Goal: Task Accomplishment & Management: Use online tool/utility

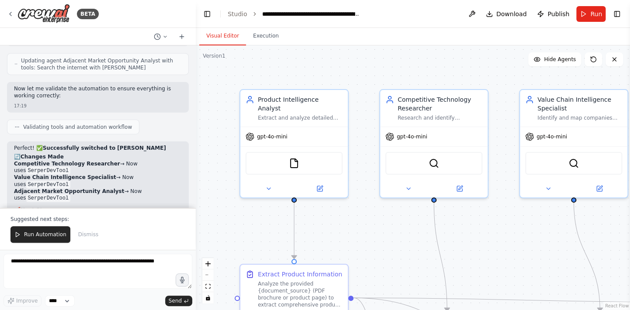
scroll to position [2554, 0]
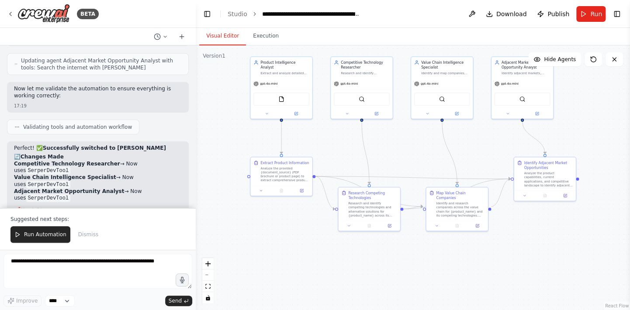
drag, startPoint x: 460, startPoint y: 253, endPoint x: 428, endPoint y: 163, distance: 95.4
click at [428, 163] on div ".deletable-edge-delete-btn { width: 20px; height: 20px; border: 0px solid #ffff…" at bounding box center [413, 177] width 435 height 265
click at [58, 232] on button "Run Automation" at bounding box center [40, 234] width 60 height 17
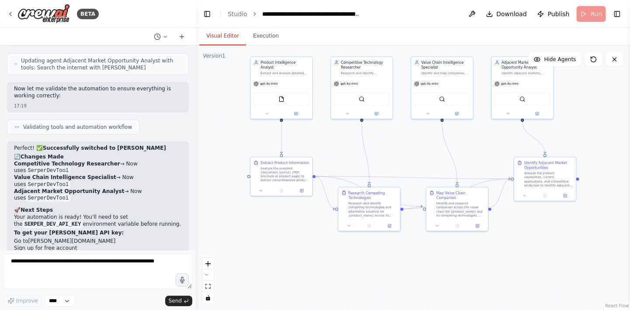
scroll to position [2513, 0]
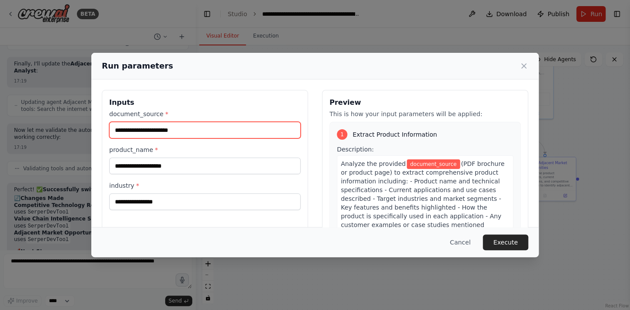
click at [184, 132] on input "document_source *" at bounding box center [204, 130] width 191 height 17
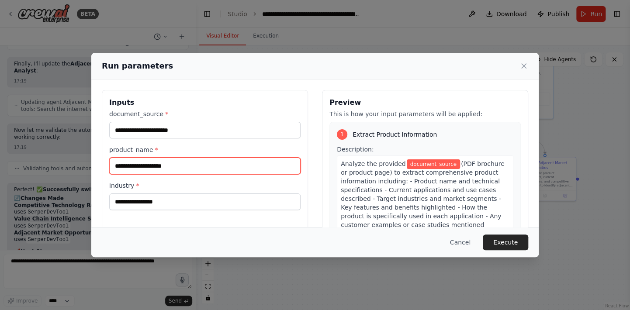
click at [177, 164] on input "product_name *" at bounding box center [204, 166] width 191 height 17
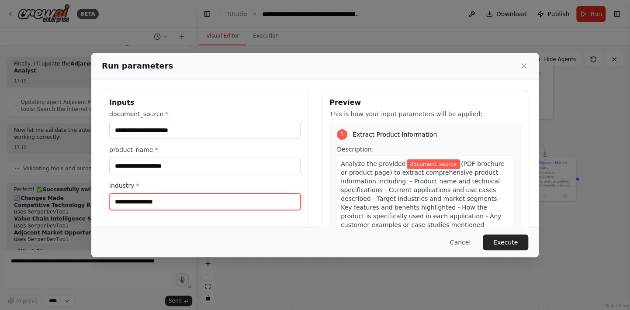
click at [166, 206] on input "industry *" at bounding box center [204, 202] width 191 height 17
click at [167, 201] on input "industry *" at bounding box center [204, 202] width 191 height 17
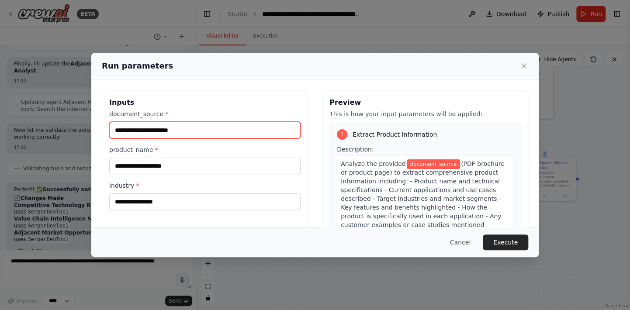
click at [193, 133] on input "document_source *" at bounding box center [204, 130] width 191 height 17
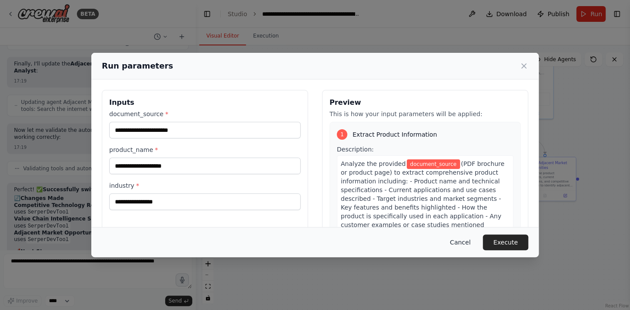
click at [464, 245] on button "Cancel" at bounding box center [460, 243] width 35 height 16
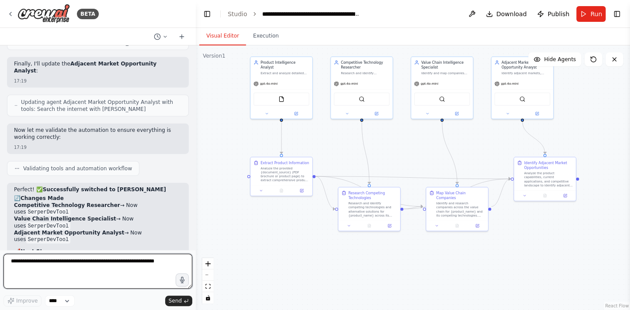
click at [91, 264] on textarea at bounding box center [97, 271] width 189 height 35
type textarea "**********"
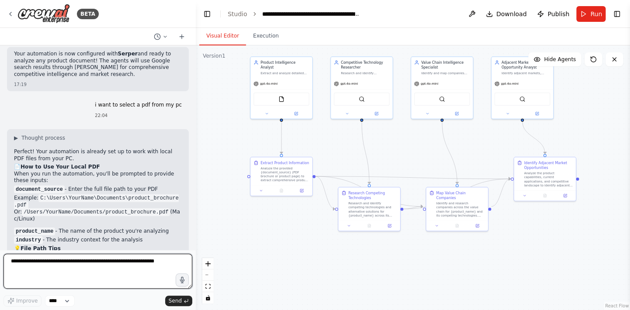
scroll to position [2807, 0]
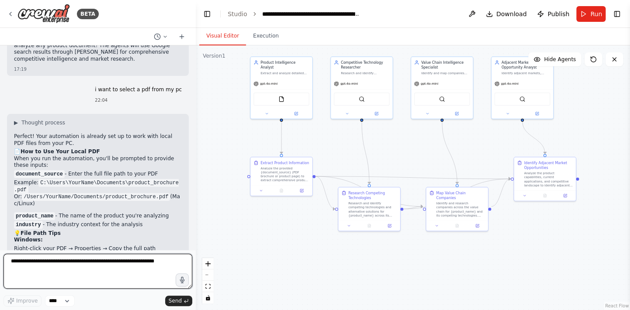
click at [153, 265] on textarea at bounding box center [97, 271] width 189 height 35
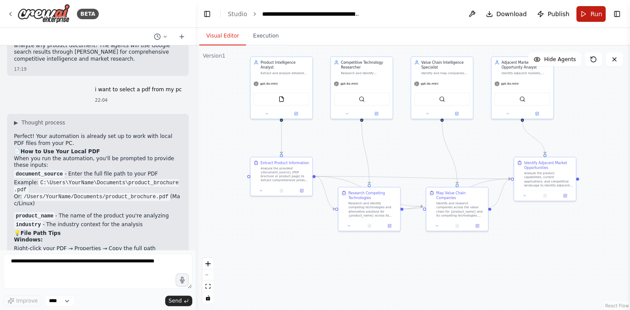
click at [597, 18] on button "Run" at bounding box center [591, 14] width 29 height 16
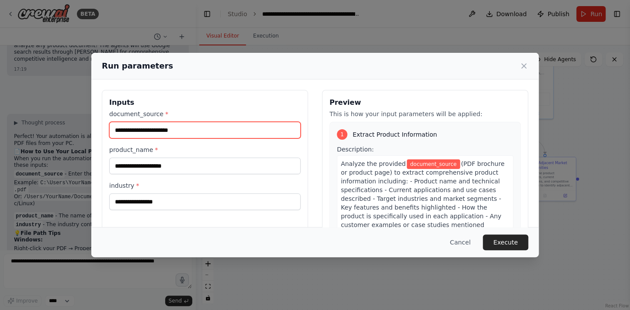
click at [242, 131] on input "document_source *" at bounding box center [204, 130] width 191 height 17
paste input "**********"
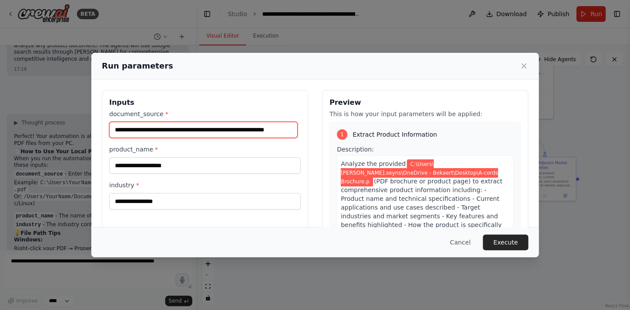
scroll to position [0, 17]
type input "**********"
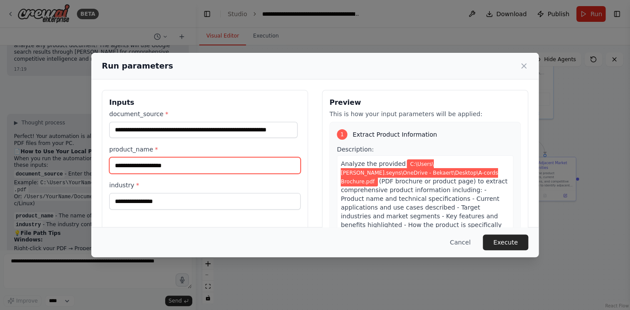
scroll to position [0, 0]
click at [217, 166] on input "product_name *" at bounding box center [204, 165] width 191 height 17
type input "**********"
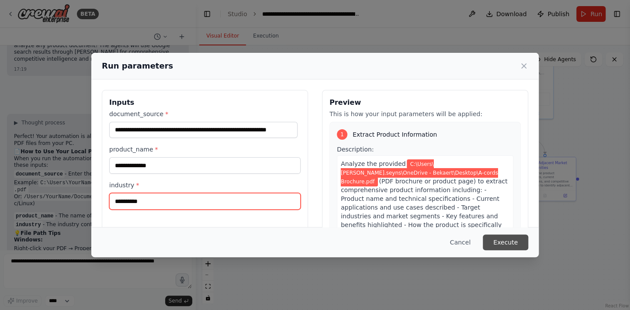
type input "**********"
click at [509, 243] on button "Execute" at bounding box center [505, 243] width 45 height 16
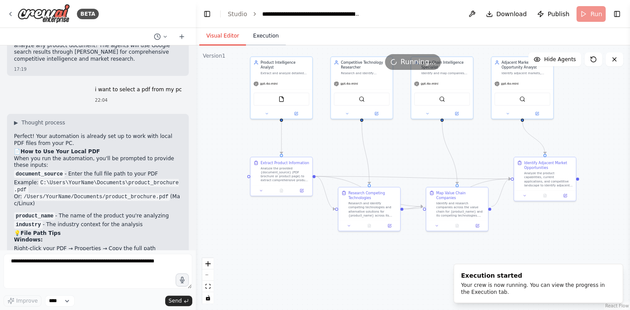
click at [259, 37] on button "Execution" at bounding box center [266, 36] width 40 height 18
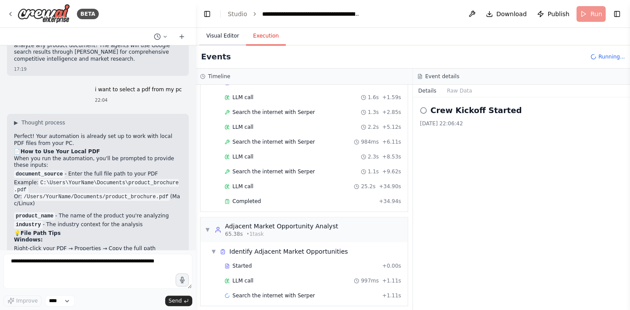
scroll to position [378, 0]
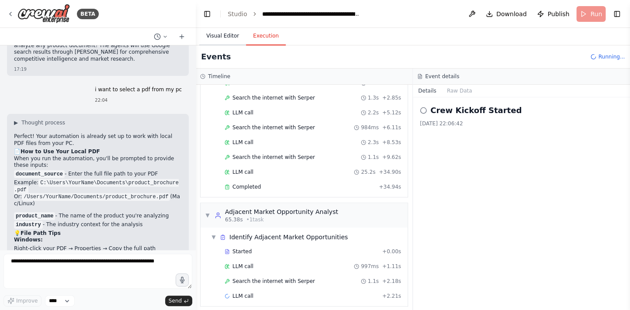
click at [235, 38] on button "Visual Editor" at bounding box center [222, 36] width 47 height 18
click at [275, 36] on button "Execution" at bounding box center [266, 36] width 40 height 18
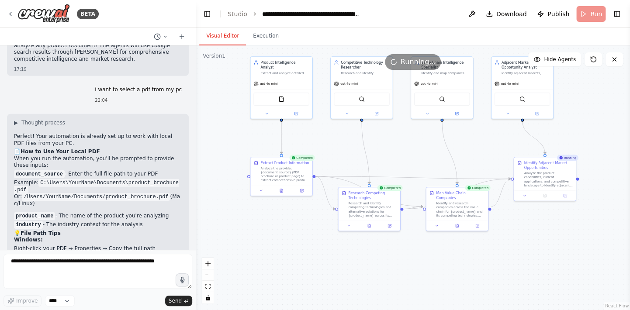
click at [220, 37] on button "Visual Editor" at bounding box center [222, 36] width 47 height 18
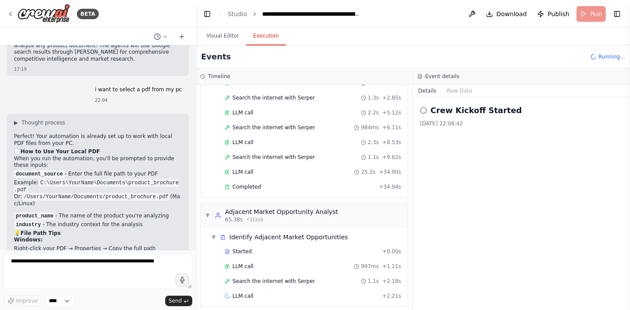
click at [263, 36] on button "Execution" at bounding box center [266, 36] width 40 height 18
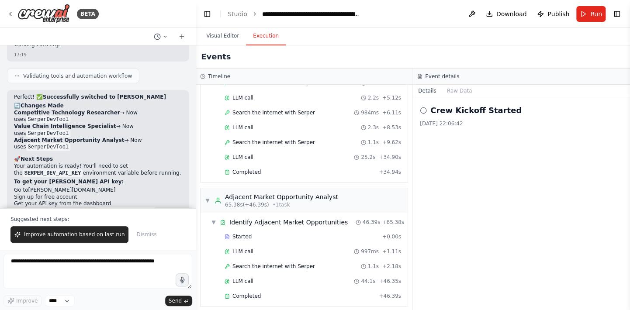
scroll to position [2807, 0]
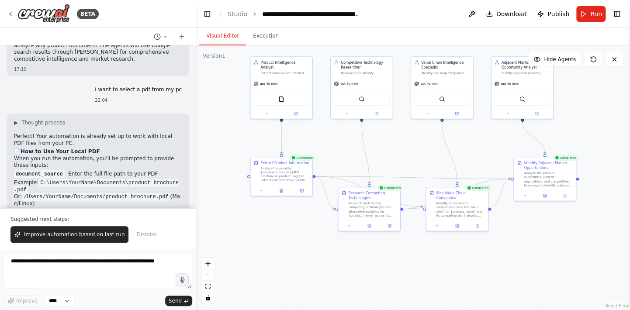
click at [216, 38] on button "Visual Editor" at bounding box center [222, 36] width 47 height 18
click at [264, 39] on button "Execution" at bounding box center [266, 36] width 40 height 18
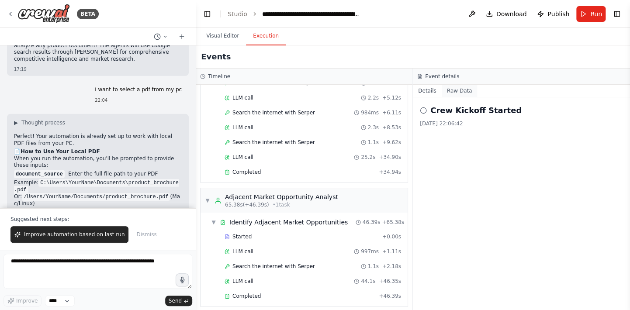
click at [454, 93] on button "Raw Data" at bounding box center [460, 91] width 36 height 12
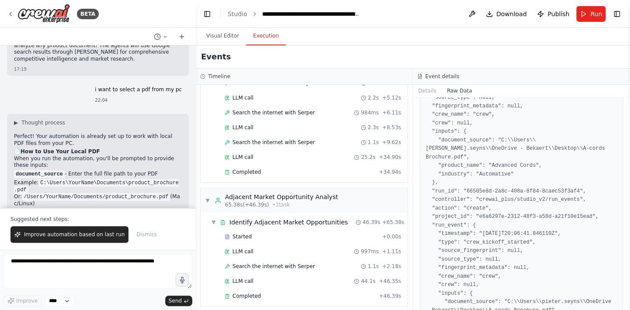
scroll to position [119, 0]
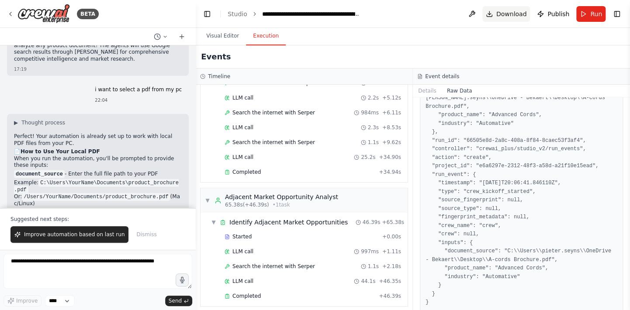
click at [494, 13] on button "Download" at bounding box center [507, 14] width 48 height 16
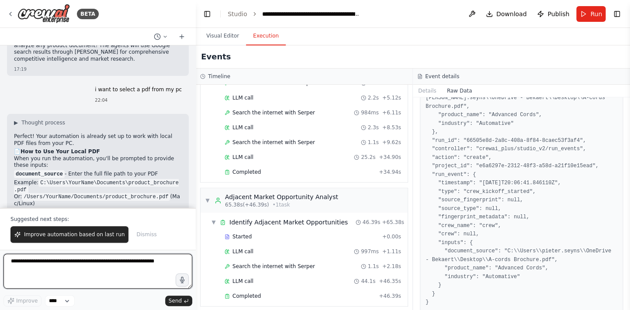
click at [123, 267] on textarea at bounding box center [97, 271] width 189 height 35
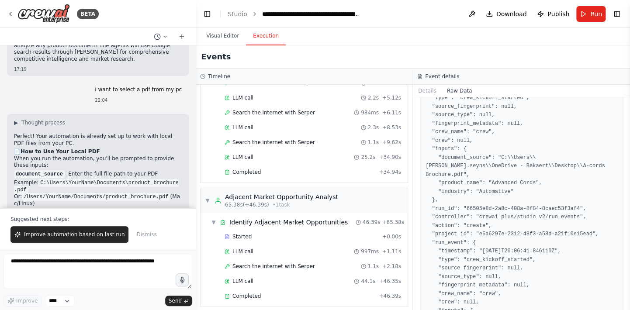
scroll to position [0, 0]
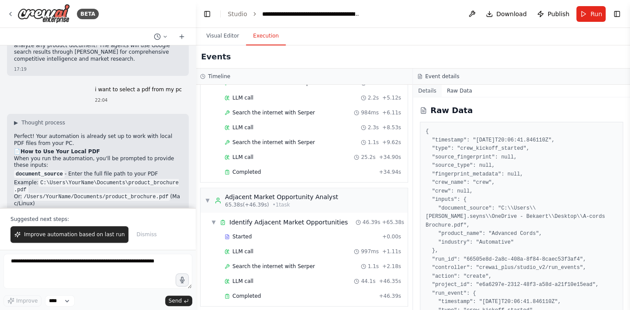
click at [424, 90] on button "Details" at bounding box center [427, 91] width 29 height 12
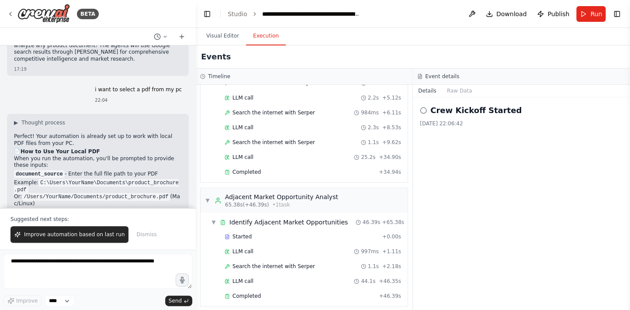
click at [425, 113] on icon at bounding box center [423, 110] width 7 height 7
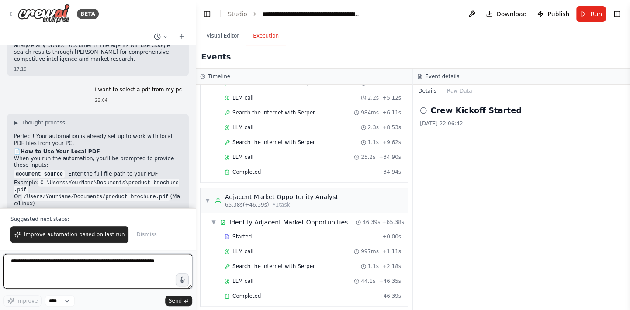
click at [77, 266] on textarea at bounding box center [97, 271] width 189 height 35
type textarea "**********"
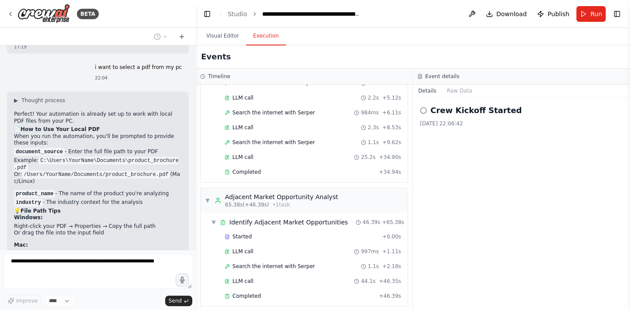
scroll to position [2861, 0]
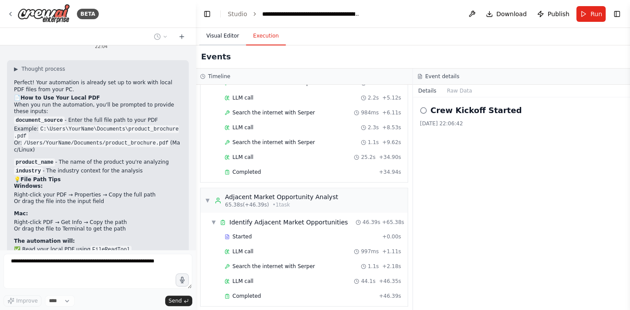
click at [216, 31] on button "Visual Editor" at bounding box center [222, 36] width 47 height 18
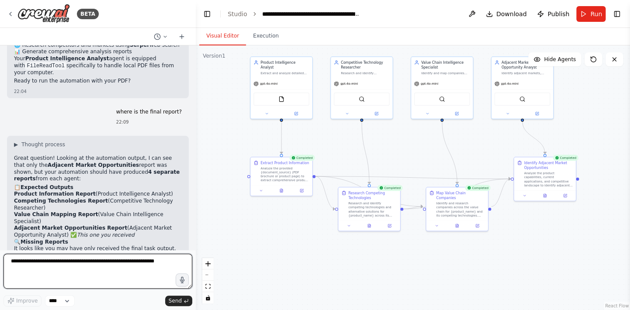
scroll to position [3117, 0]
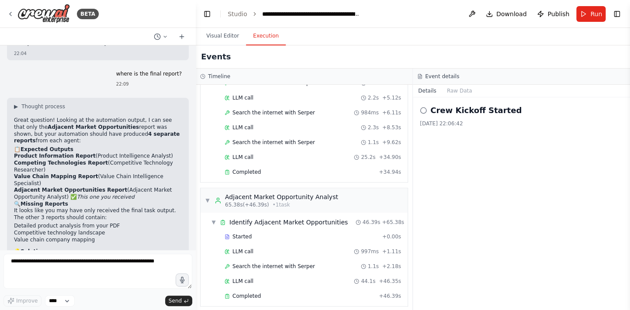
click at [259, 38] on button "Execution" at bounding box center [266, 36] width 40 height 18
click at [433, 76] on h3 "Event details" at bounding box center [442, 76] width 34 height 7
click at [213, 219] on span "▼" at bounding box center [213, 222] width 5 height 7
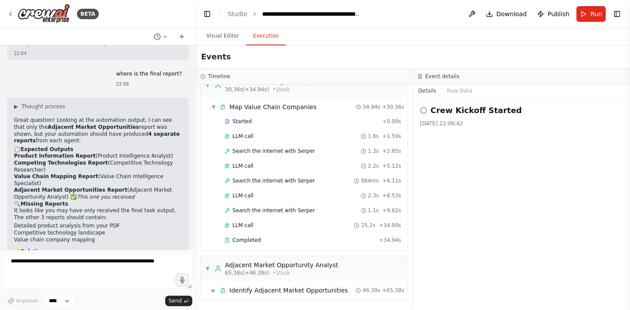
scroll to position [319, 0]
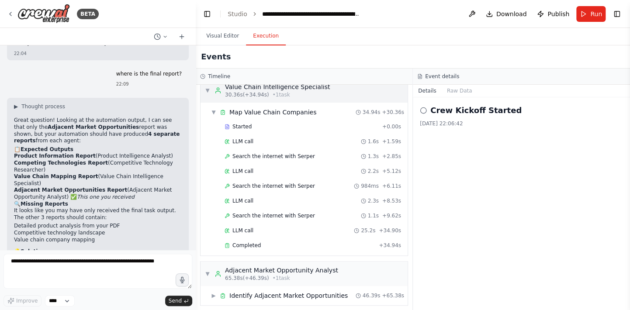
click at [205, 87] on span "▼" at bounding box center [207, 90] width 5 height 7
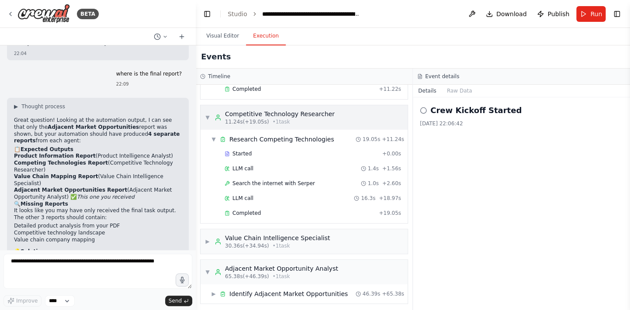
click at [208, 116] on span "▼" at bounding box center [207, 117] width 5 height 7
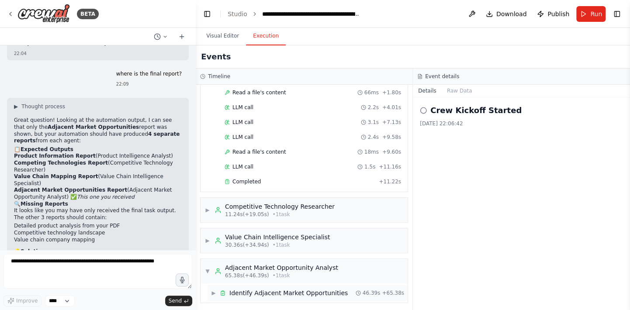
click at [315, 291] on div "Identify Adjacent Market Opportunities" at bounding box center [288, 293] width 118 height 9
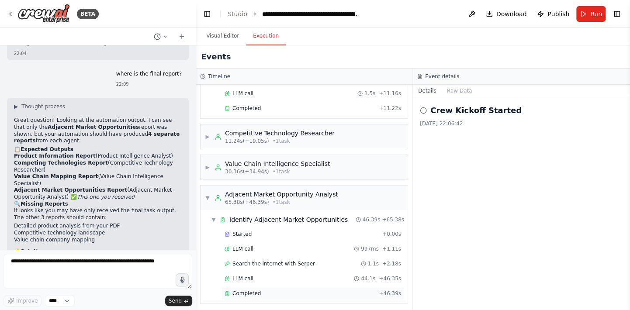
click at [247, 292] on span "Completed" at bounding box center [247, 293] width 28 height 7
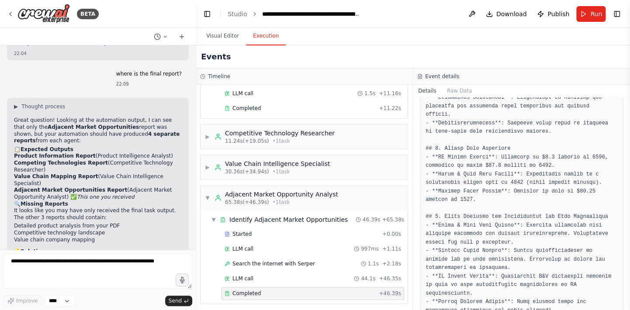
scroll to position [525, 0]
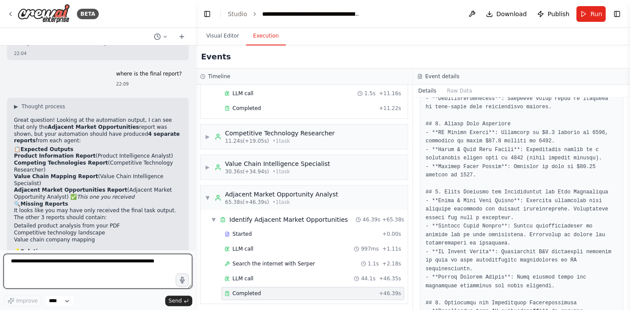
click at [60, 266] on textarea at bounding box center [97, 271] width 189 height 35
type textarea "*"
type textarea "**********"
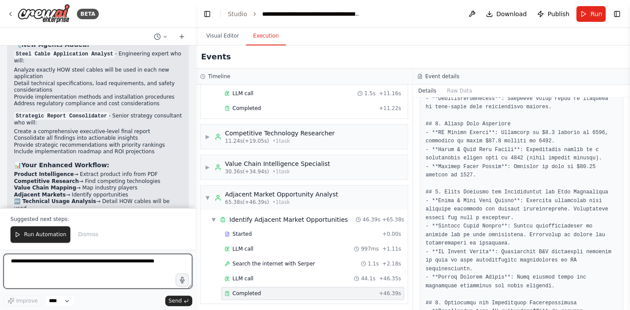
scroll to position [3919, 0]
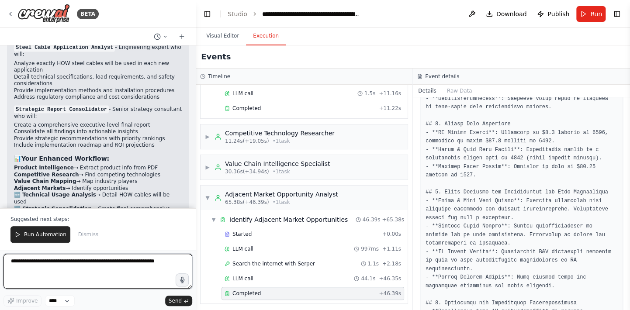
click at [106, 266] on textarea at bounding box center [97, 271] width 189 height 35
type textarea "**********"
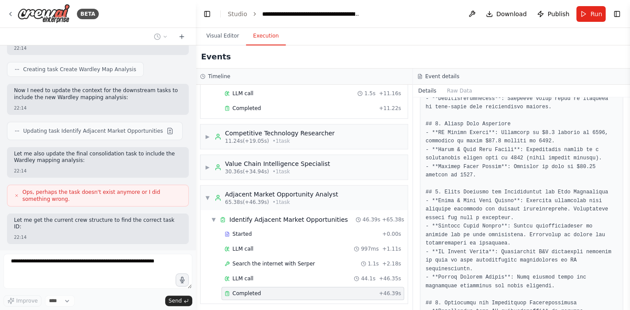
scroll to position [4685, 0]
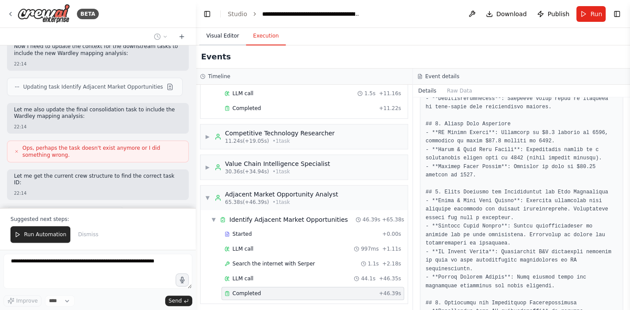
click at [220, 43] on button "Visual Editor" at bounding box center [222, 36] width 47 height 18
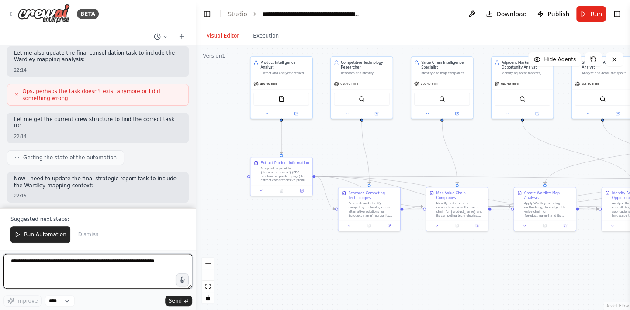
click at [130, 264] on textarea at bounding box center [97, 271] width 189 height 35
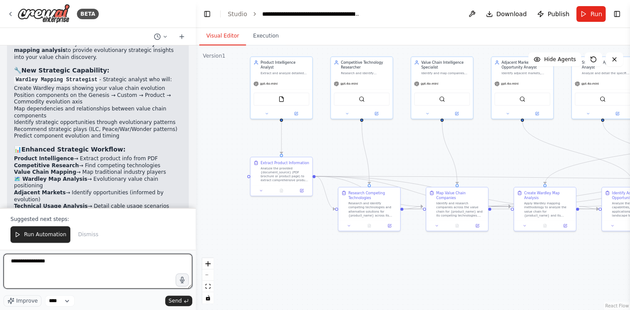
scroll to position [5095, 0]
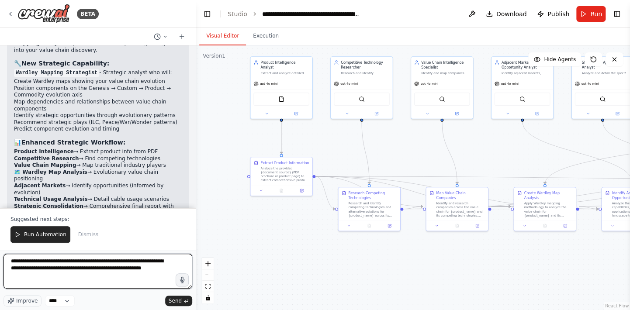
type textarea "**********"
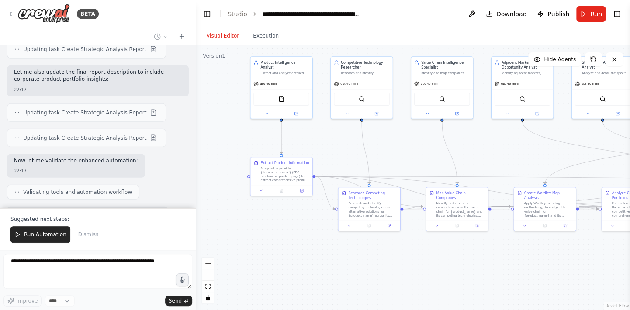
scroll to position [5923, 0]
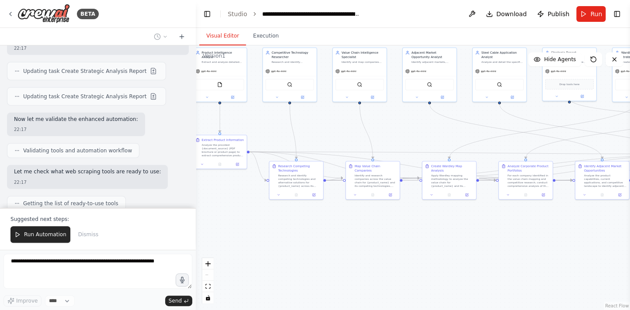
drag, startPoint x: 443, startPoint y: 160, endPoint x: 443, endPoint y: 136, distance: 24.5
click at [443, 136] on div ".deletable-edge-delete-btn { width: 20px; height: 20px; border: 0px solid #ffff…" at bounding box center [413, 177] width 435 height 265
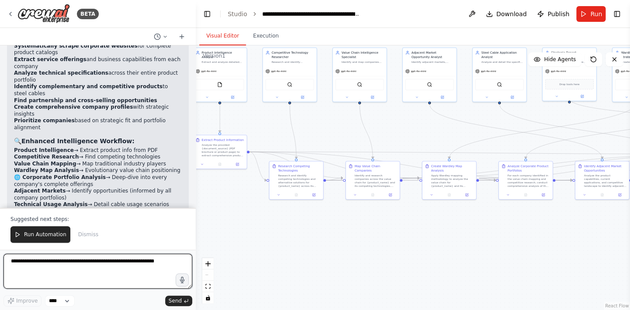
scroll to position [6390, 0]
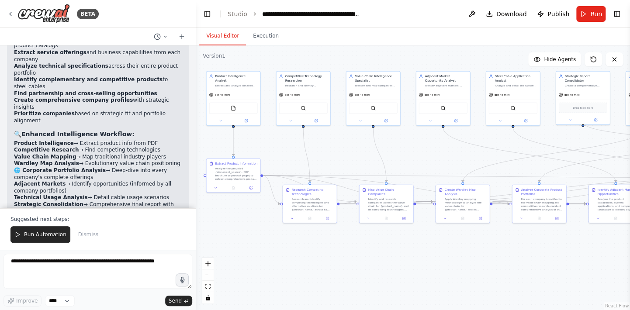
drag, startPoint x: 261, startPoint y: 124, endPoint x: 275, endPoint y: 147, distance: 27.2
click at [275, 147] on div ".deletable-edge-delete-btn { width: 20px; height: 20px; border: 0px solid #ffff…" at bounding box center [413, 177] width 435 height 265
click at [46, 234] on span "Run Automation" at bounding box center [45, 234] width 42 height 7
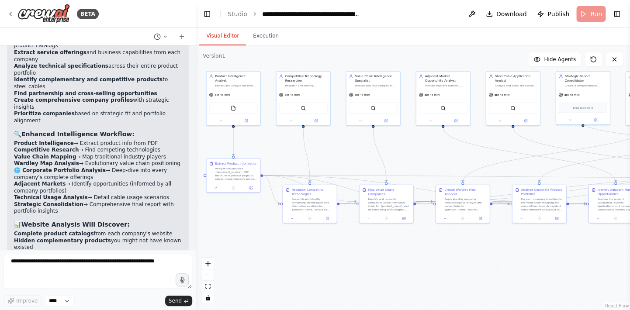
scroll to position [6349, 0]
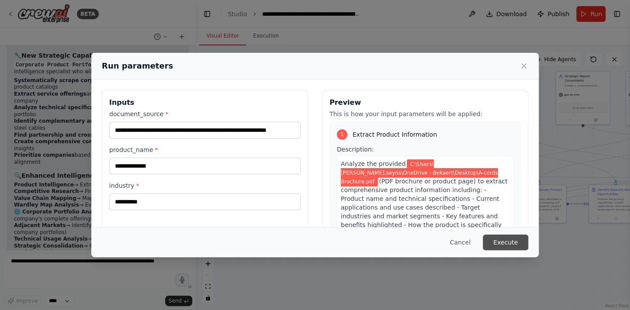
click at [508, 243] on button "Execute" at bounding box center [505, 243] width 45 height 16
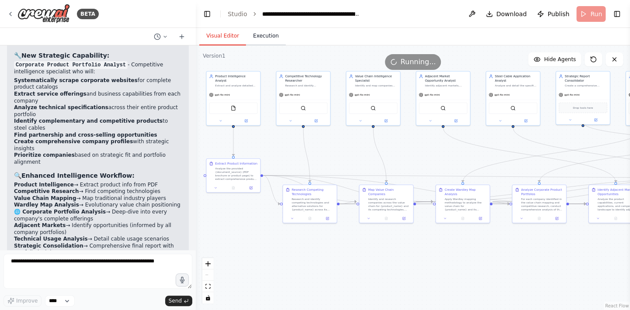
click at [252, 32] on button "Execution" at bounding box center [266, 36] width 40 height 18
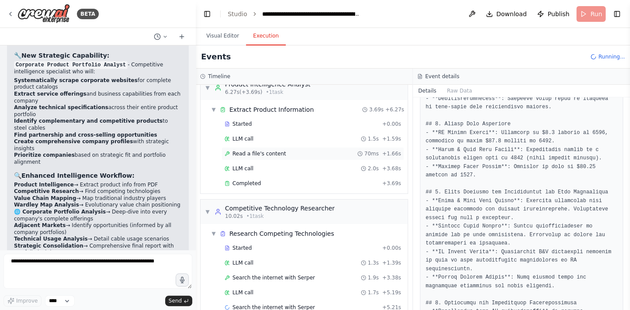
scroll to position [29, 0]
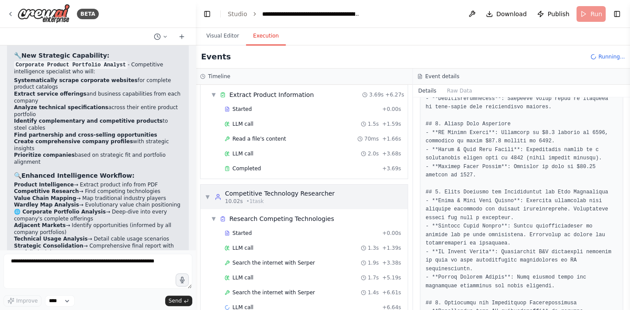
click at [207, 200] on div "▼ Competitive Technology Researcher 10.02s • 1 task" at bounding box center [270, 197] width 130 height 16
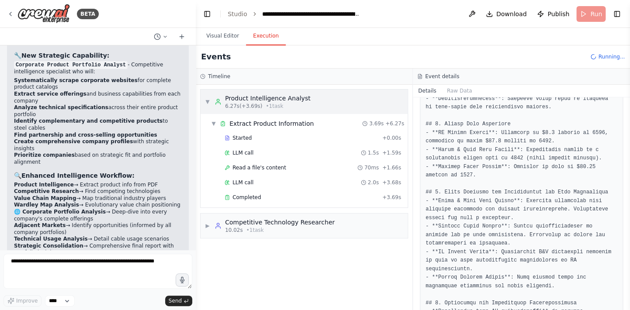
click at [207, 102] on span "▼" at bounding box center [207, 101] width 5 height 7
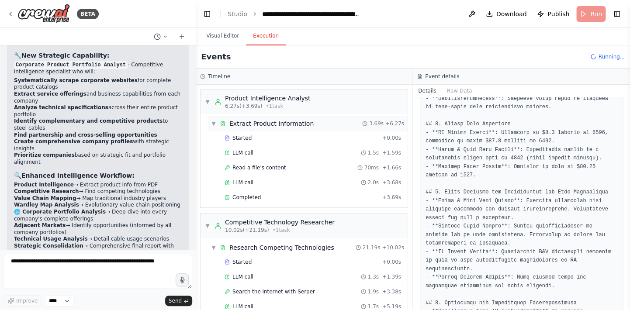
click at [215, 123] on span "▼" at bounding box center [213, 123] width 5 height 7
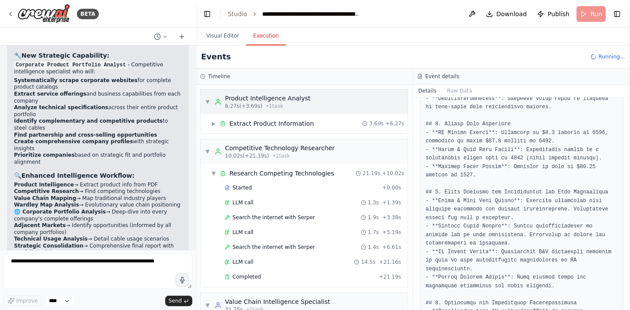
click at [207, 103] on span "▼" at bounding box center [207, 101] width 5 height 7
click at [208, 154] on span "▼" at bounding box center [207, 151] width 5 height 7
click at [425, 90] on button "Details" at bounding box center [427, 91] width 29 height 12
click at [453, 93] on button "Raw Data" at bounding box center [460, 91] width 36 height 12
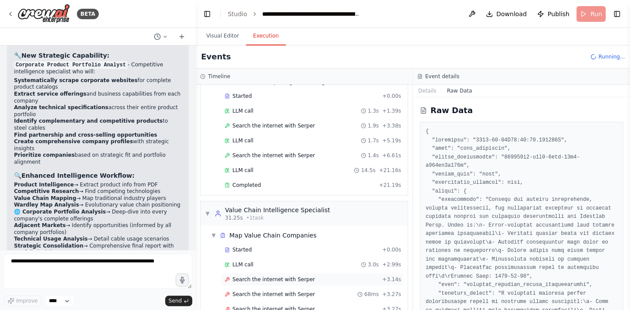
scroll to position [181, 0]
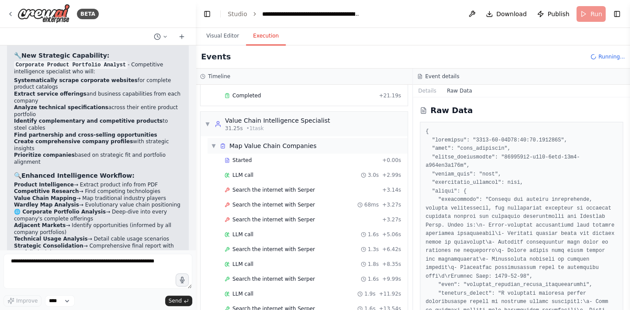
click at [212, 144] on span "▼" at bounding box center [213, 146] width 5 height 7
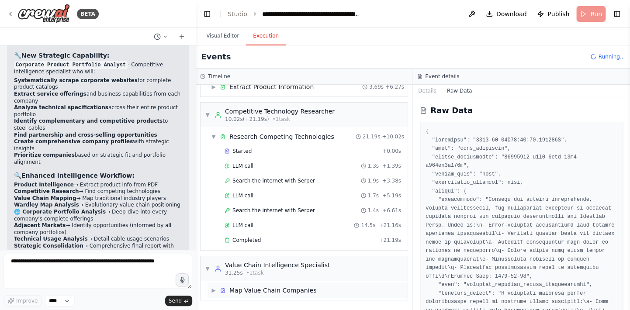
scroll to position [35, 0]
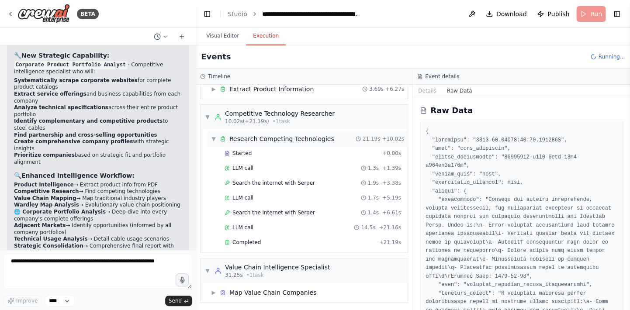
click at [214, 142] on div "▼ Research Competing Technologies" at bounding box center [272, 139] width 123 height 9
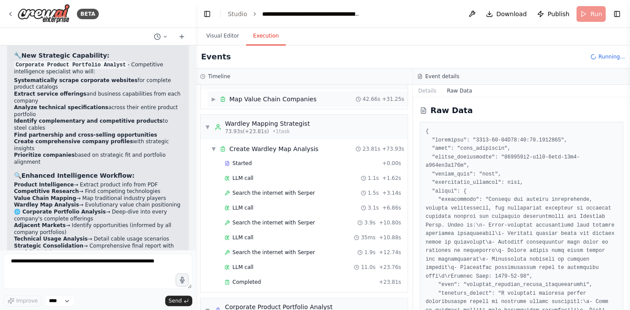
scroll to position [120, 0]
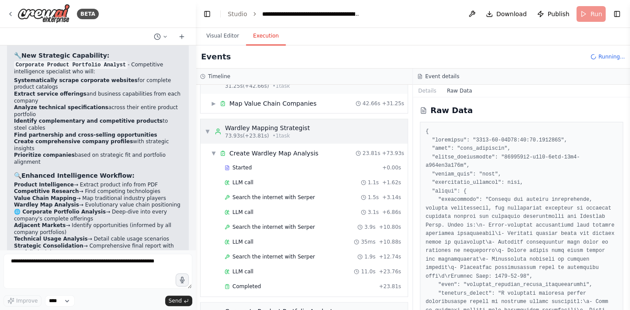
click at [206, 129] on span "▼" at bounding box center [207, 131] width 5 height 7
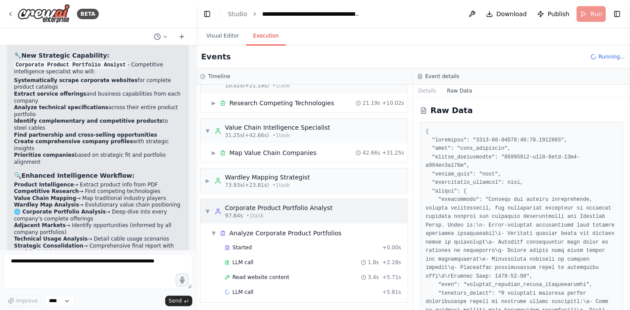
click at [209, 211] on span "▼" at bounding box center [207, 211] width 5 height 7
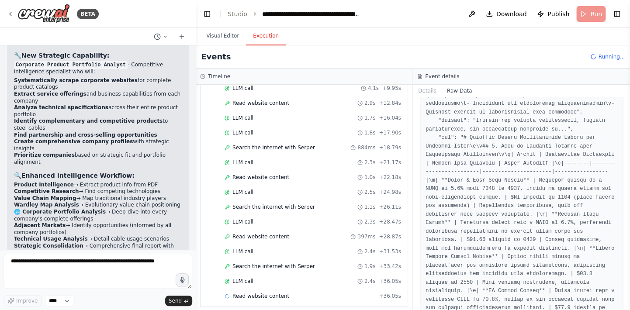
scroll to position [262, 0]
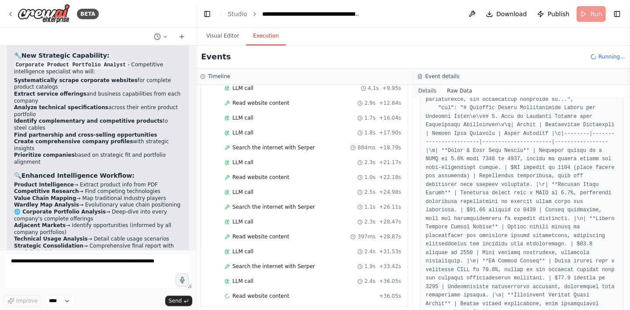
click at [430, 94] on button "Details" at bounding box center [427, 91] width 29 height 12
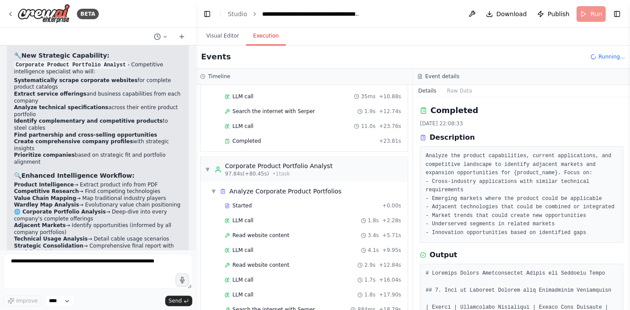
scroll to position [209, 0]
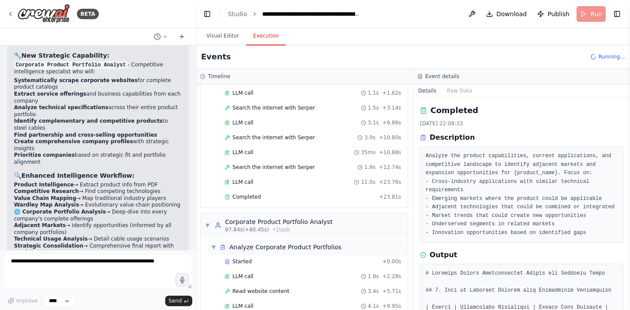
click at [214, 244] on span "▼" at bounding box center [213, 247] width 5 height 7
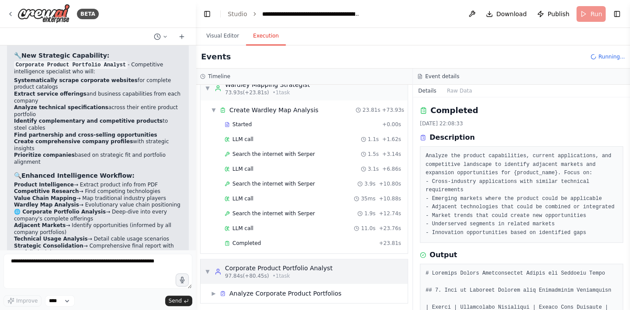
click at [207, 270] on span "▼" at bounding box center [207, 271] width 5 height 7
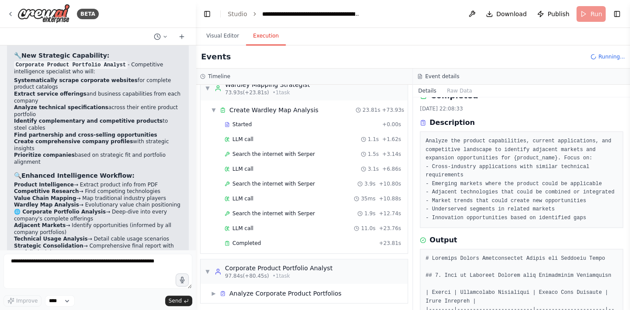
scroll to position [0, 0]
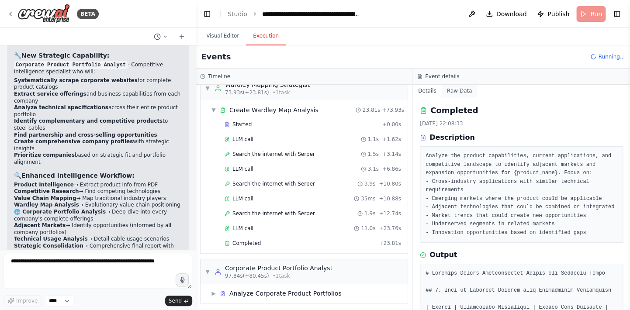
click at [453, 92] on button "Raw Data" at bounding box center [460, 91] width 36 height 12
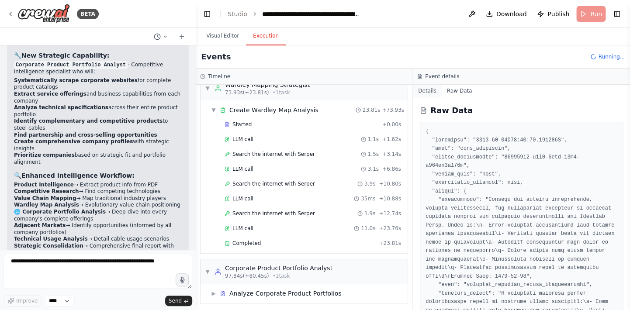
click at [429, 90] on button "Details" at bounding box center [427, 91] width 29 height 12
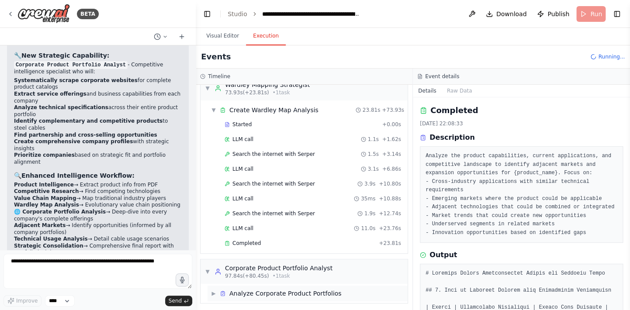
click at [214, 292] on span "▶" at bounding box center [213, 293] width 5 height 7
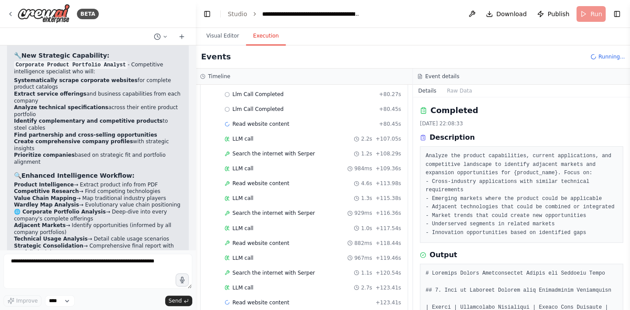
scroll to position [648, 0]
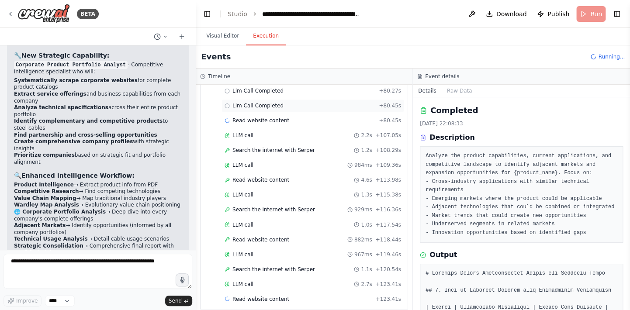
click at [259, 102] on span "Llm Call Completed" at bounding box center [258, 105] width 51 height 7
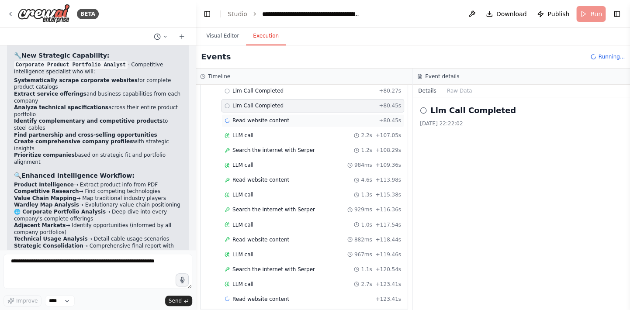
click at [237, 114] on div "Read website content + 80.45s" at bounding box center [313, 120] width 183 height 13
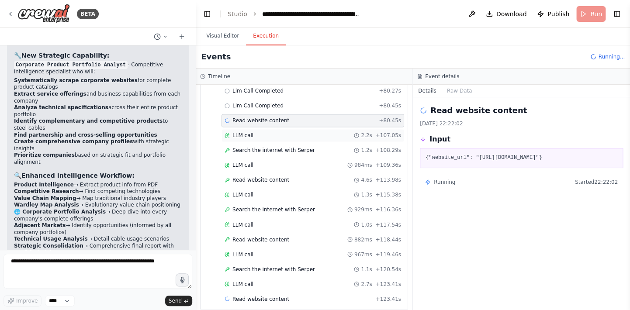
click at [247, 132] on span "LLM call" at bounding box center [243, 135] width 21 height 7
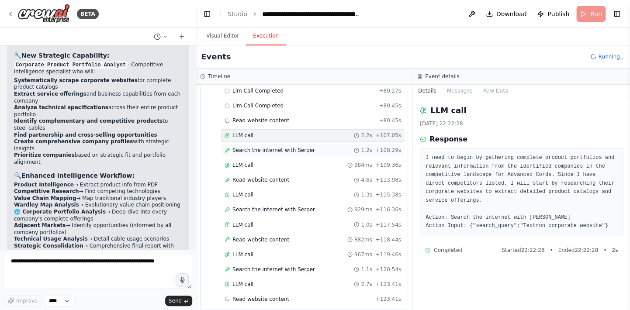
click at [253, 147] on span "Search the internet with Serper" at bounding box center [274, 150] width 83 height 7
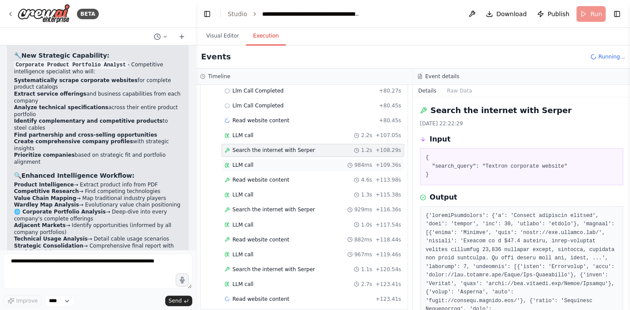
click at [242, 162] on span "LLM call" at bounding box center [243, 165] width 21 height 7
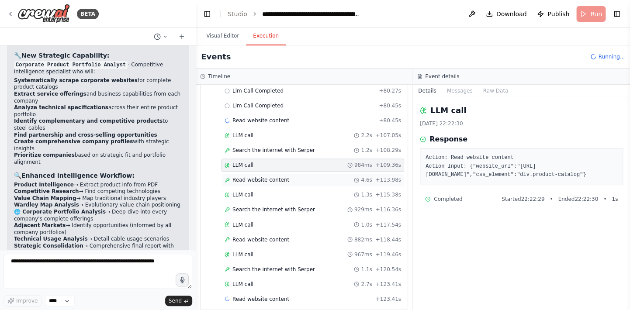
click at [247, 177] on span "Read website content" at bounding box center [261, 180] width 57 height 7
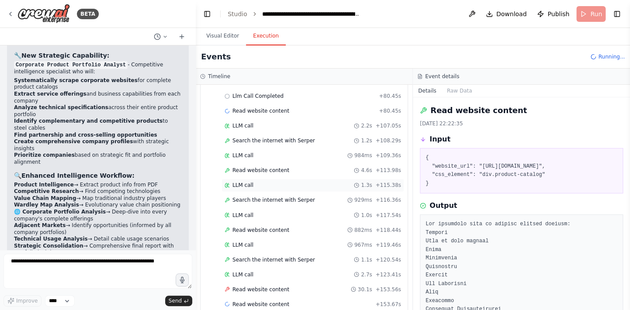
scroll to position [663, 0]
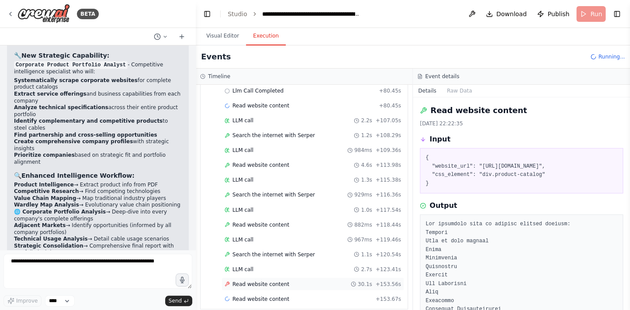
click at [252, 281] on span "Read website content" at bounding box center [261, 284] width 57 height 7
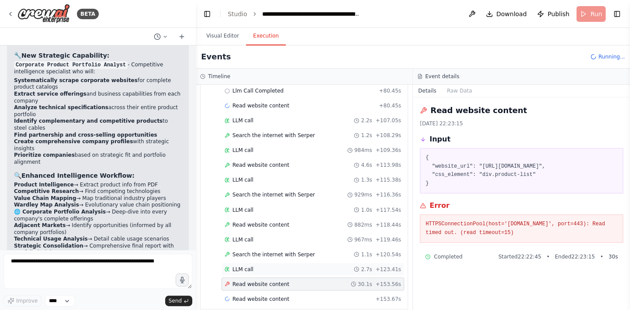
click at [247, 266] on span "LLM call" at bounding box center [243, 269] width 21 height 7
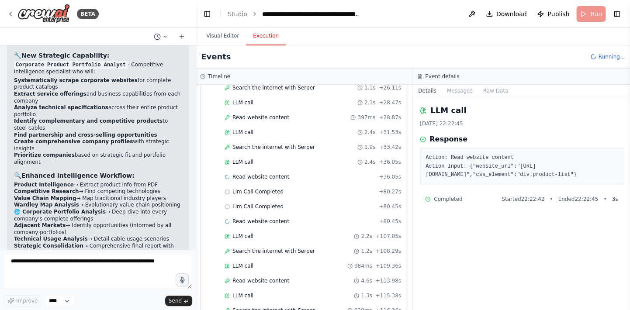
scroll to position [532, 0]
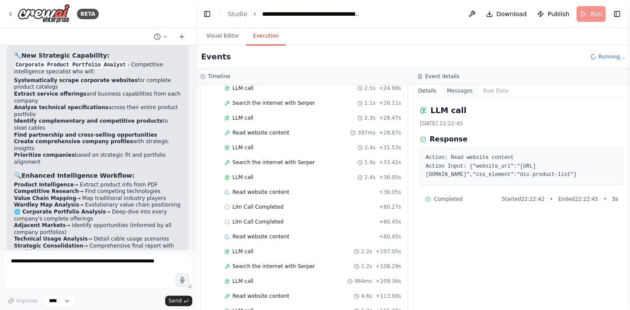
click at [453, 90] on button "Messages" at bounding box center [460, 91] width 36 height 12
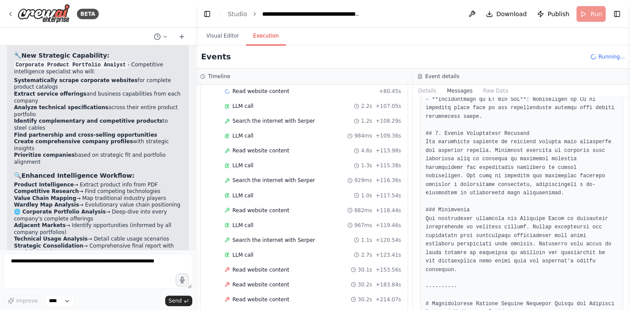
scroll to position [736, 0]
click at [244, 282] on span "LLM call" at bounding box center [243, 285] width 21 height 7
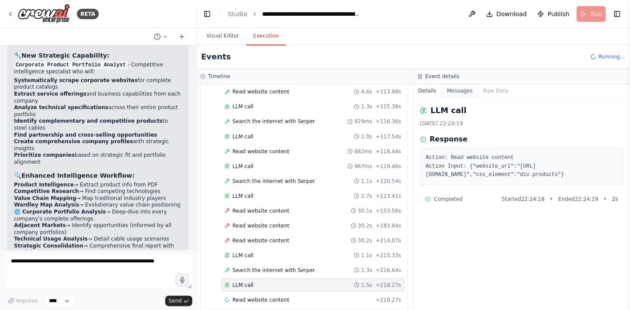
click at [460, 90] on button "Messages" at bounding box center [460, 91] width 36 height 12
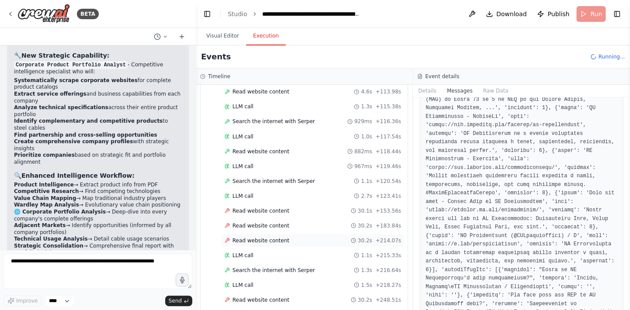
scroll to position [751, 0]
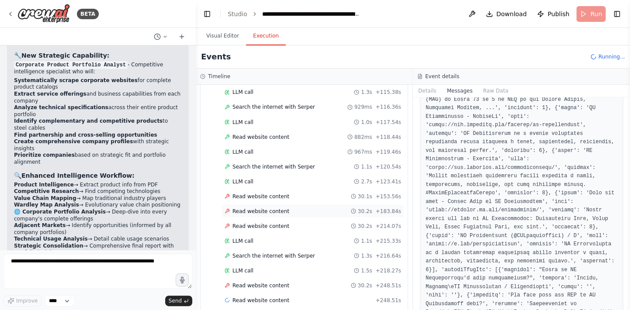
click at [273, 208] on span "Read website content" at bounding box center [261, 211] width 57 height 7
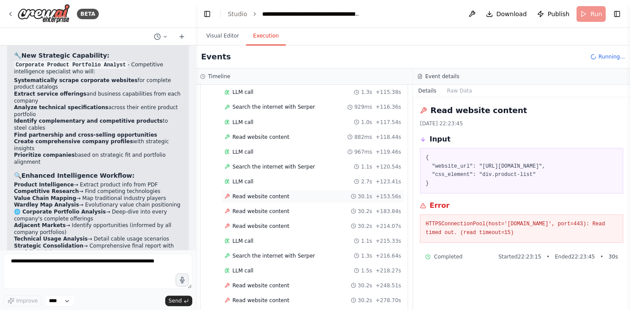
click at [230, 193] on div "Read website content" at bounding box center [257, 196] width 65 height 7
click at [263, 193] on span "Read website content" at bounding box center [261, 196] width 57 height 7
click at [264, 208] on span "Read website content" at bounding box center [261, 211] width 57 height 7
click at [265, 222] on span "Read website content" at bounding box center [261, 225] width 57 height 7
click at [265, 237] on div "LLM call 1.1s + 215.33s" at bounding box center [313, 240] width 177 height 7
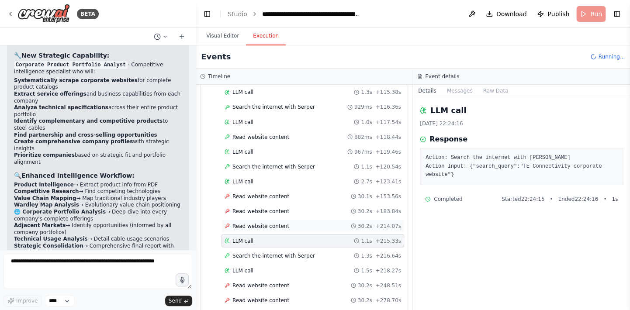
click at [268, 222] on span "Read website content" at bounding box center [261, 225] width 57 height 7
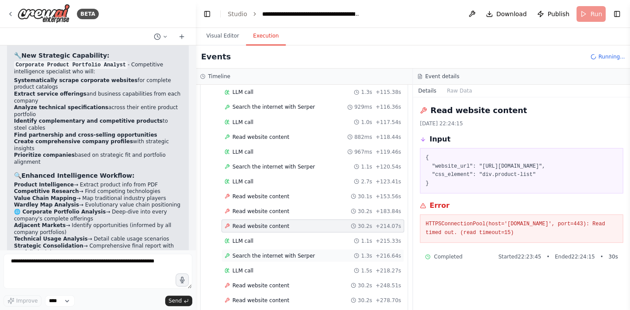
scroll to position [765, 0]
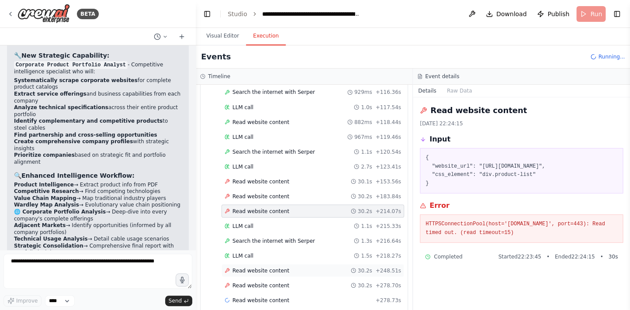
click at [266, 267] on span "Read website content" at bounding box center [261, 270] width 57 height 7
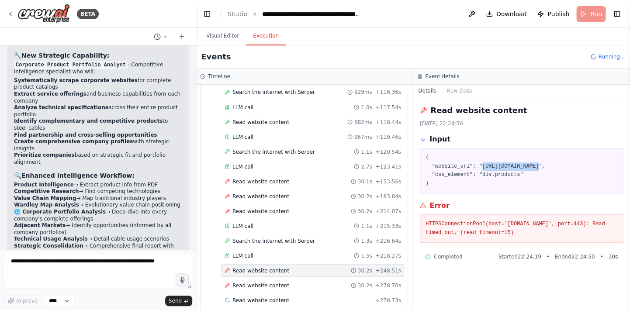
drag, startPoint x: 530, startPoint y: 165, endPoint x: 477, endPoint y: 167, distance: 53.4
click at [477, 167] on pre "{ "website_url": "https://www.te.com/en/home.html", "css_element": "div.product…" at bounding box center [522, 171] width 192 height 34
drag, startPoint x: 477, startPoint y: 167, endPoint x: 482, endPoint y: 167, distance: 4.8
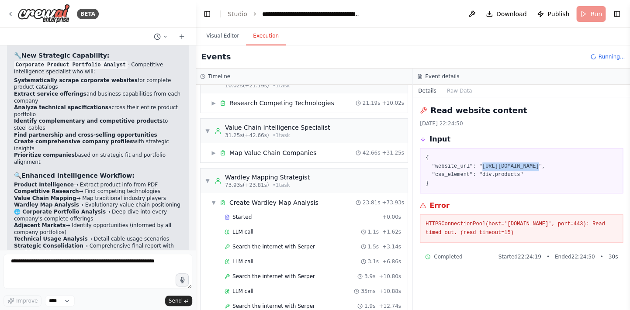
scroll to position [0, 0]
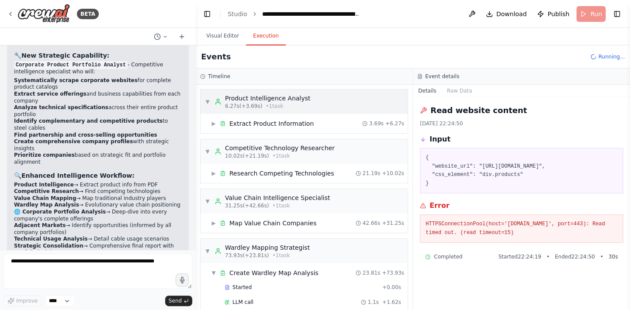
click at [267, 107] on span "• 1 task" at bounding box center [274, 106] width 17 height 7
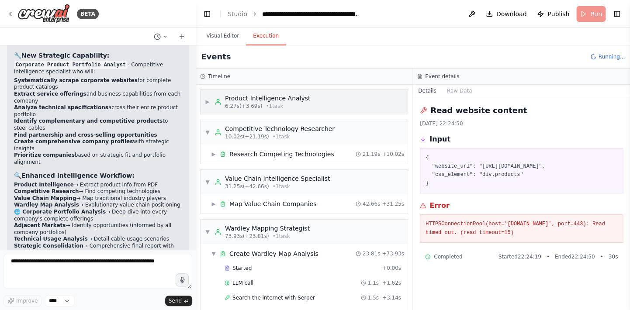
click at [267, 98] on div "Product Intelligence Analyst" at bounding box center [268, 98] width 86 height 9
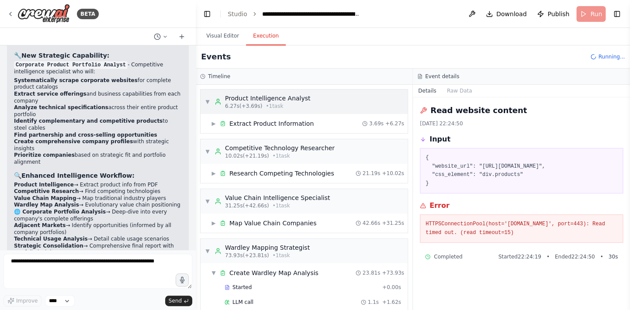
click at [267, 98] on div "Product Intelligence Analyst" at bounding box center [268, 98] width 86 height 9
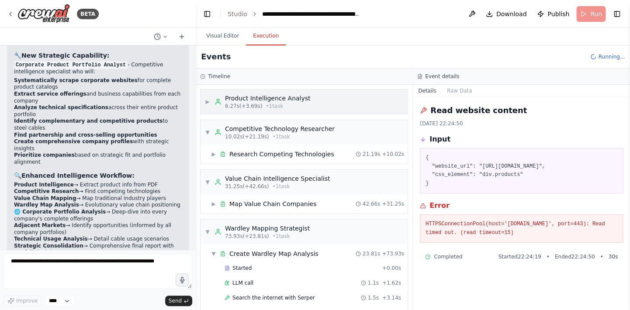
click at [250, 100] on div "Product Intelligence Analyst" at bounding box center [268, 98] width 86 height 9
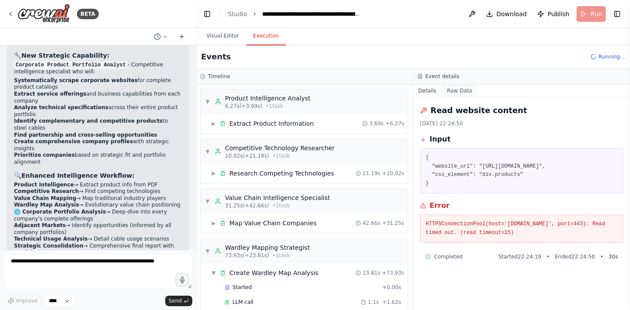
click at [466, 90] on button "Raw Data" at bounding box center [460, 91] width 36 height 12
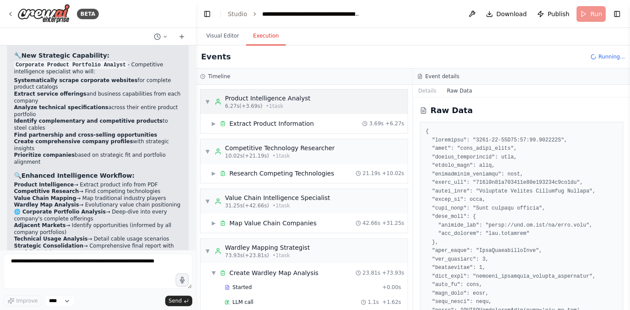
click at [281, 104] on div "6.27s (+3.69s) • 1 task" at bounding box center [268, 106] width 86 height 7
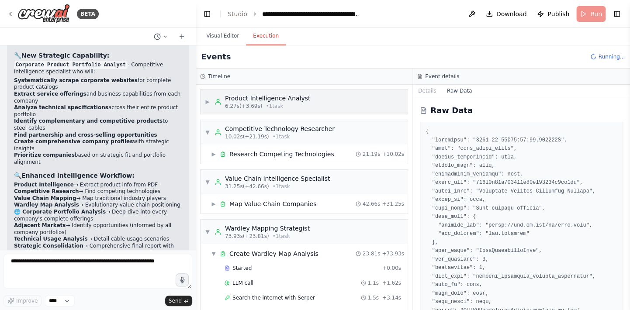
click at [285, 100] on div "Product Intelligence Analyst" at bounding box center [268, 98] width 86 height 9
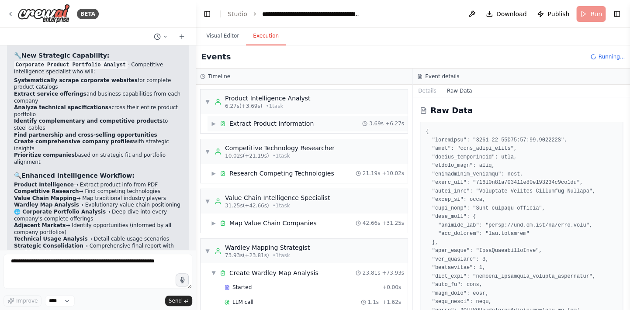
click at [247, 123] on div "Extract Product Information" at bounding box center [271, 123] width 84 height 9
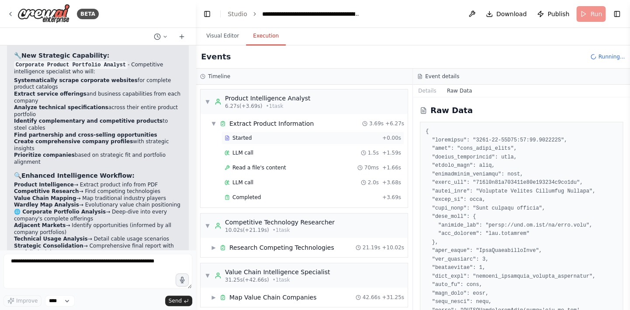
click at [243, 137] on span "Started" at bounding box center [242, 138] width 19 height 7
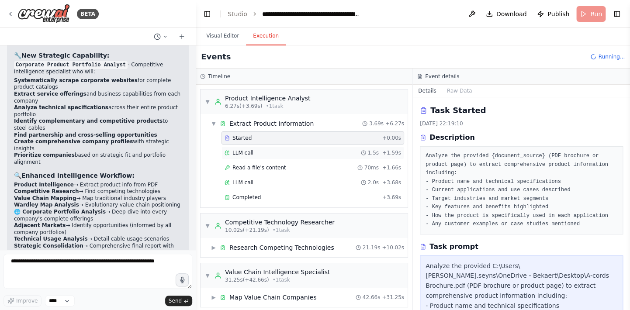
click at [254, 155] on div "LLM call 1.5s + 1.59s" at bounding box center [313, 152] width 177 height 7
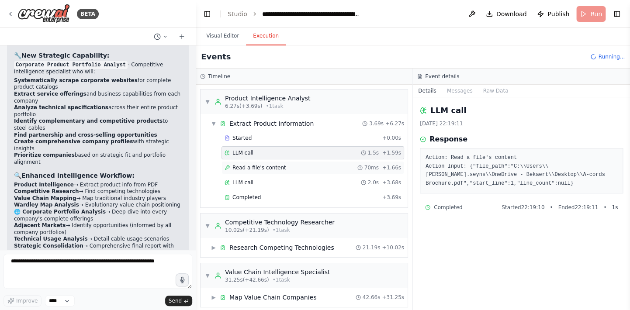
click at [253, 167] on span "Read a file's content" at bounding box center [260, 167] width 54 height 7
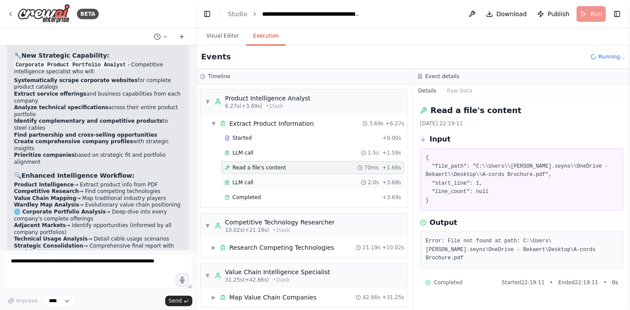
click at [247, 183] on span "LLM call" at bounding box center [243, 182] width 21 height 7
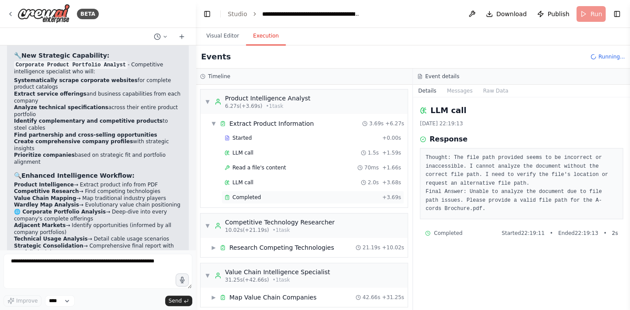
click at [247, 197] on span "Completed" at bounding box center [247, 197] width 28 height 7
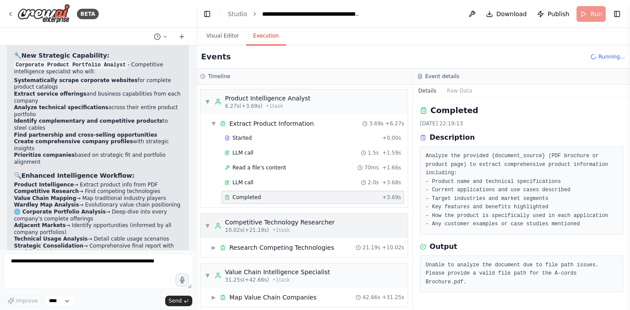
click at [270, 224] on div "Competitive Technology Researcher" at bounding box center [280, 222] width 110 height 9
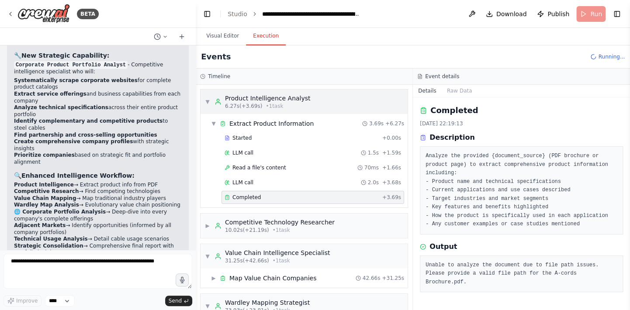
click at [206, 102] on span "▼" at bounding box center [207, 101] width 5 height 7
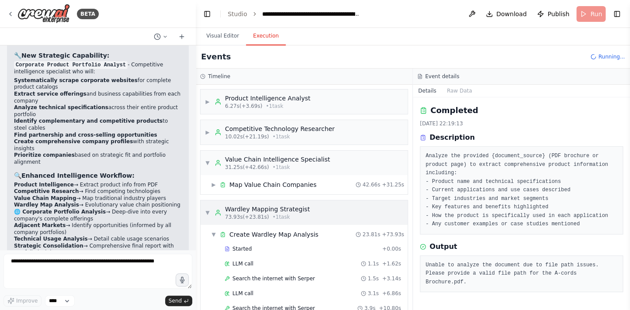
click at [209, 212] on span "▼" at bounding box center [207, 212] width 5 height 7
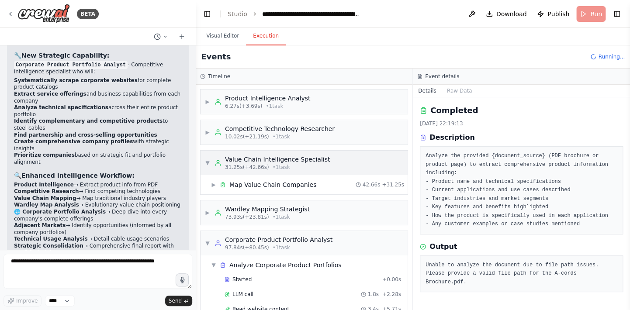
click at [206, 160] on span "▼" at bounding box center [207, 163] width 5 height 7
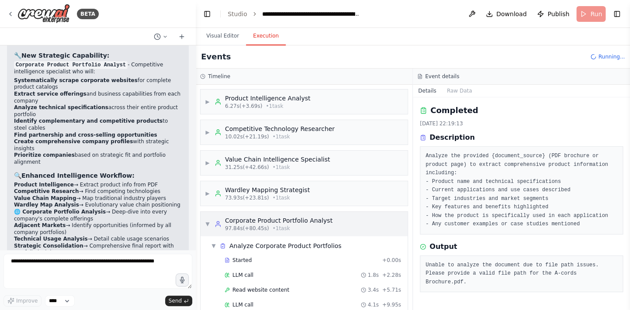
click at [209, 221] on span "▼" at bounding box center [207, 224] width 5 height 7
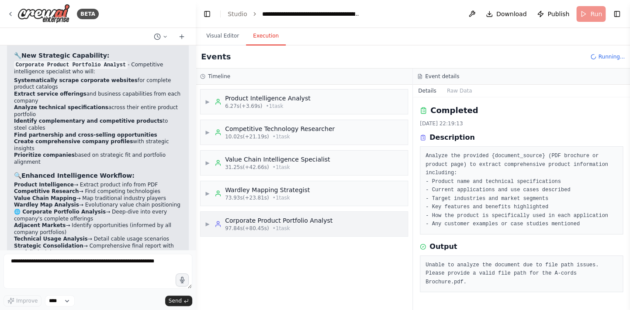
click at [252, 225] on span "97.84s (+80.45s)" at bounding box center [247, 228] width 44 height 7
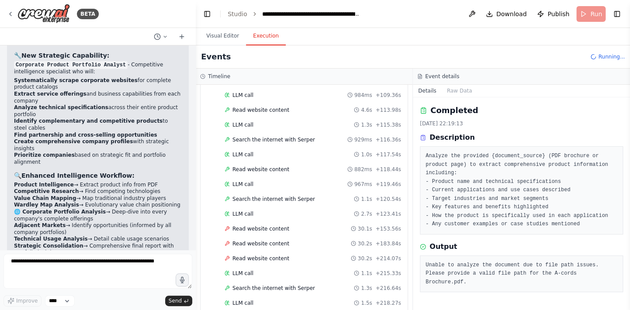
scroll to position [986, 0]
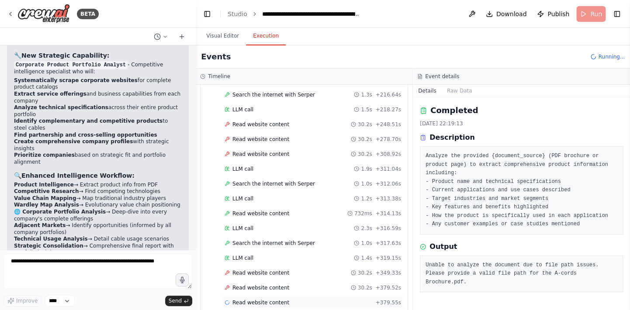
click at [255, 299] on span "Read website content" at bounding box center [261, 302] width 57 height 7
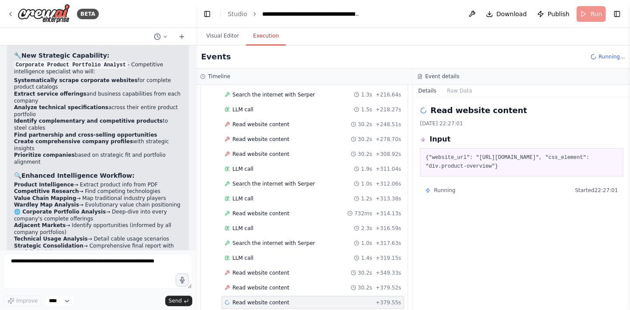
click at [584, 15] on header "**********" at bounding box center [413, 14] width 435 height 28
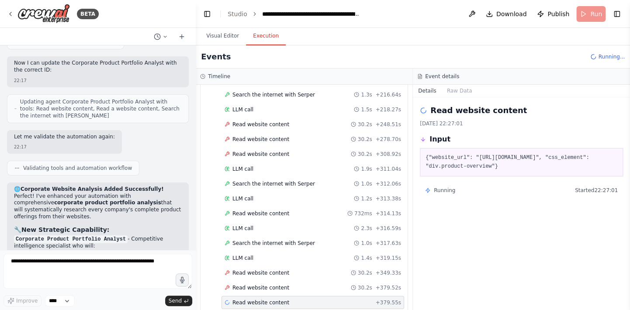
scroll to position [6349, 0]
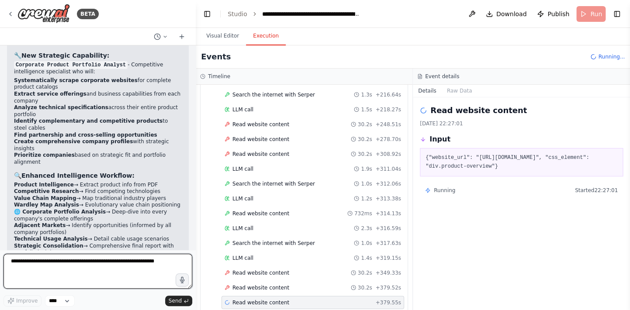
click at [151, 268] on textarea at bounding box center [97, 271] width 189 height 35
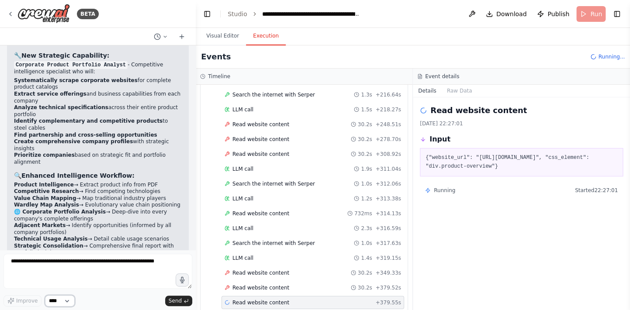
click at [69, 302] on select "****" at bounding box center [60, 300] width 30 height 11
click at [83, 303] on div "Improve **** Send" at bounding box center [97, 300] width 189 height 11
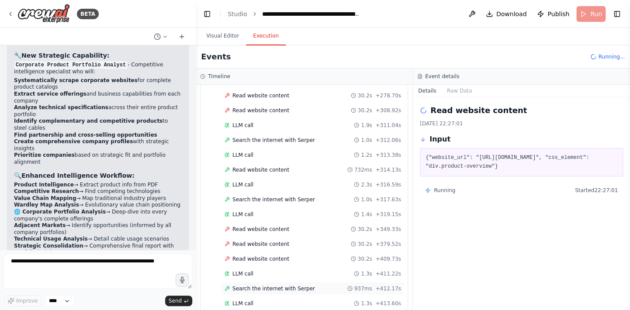
click at [250, 285] on span "Search the internet with Serper" at bounding box center [274, 288] width 83 height 7
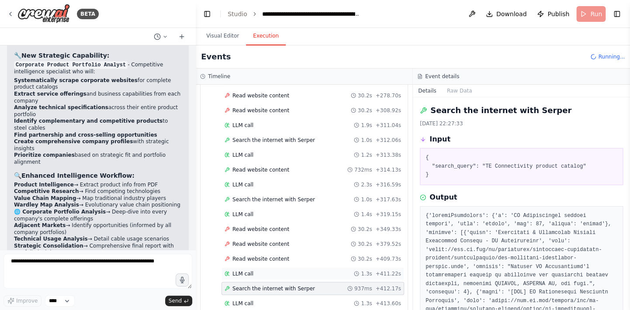
click at [246, 271] on span "LLM call" at bounding box center [243, 274] width 21 height 7
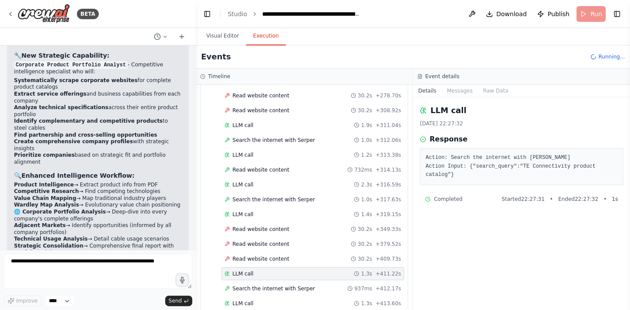
scroll to position [1044, 0]
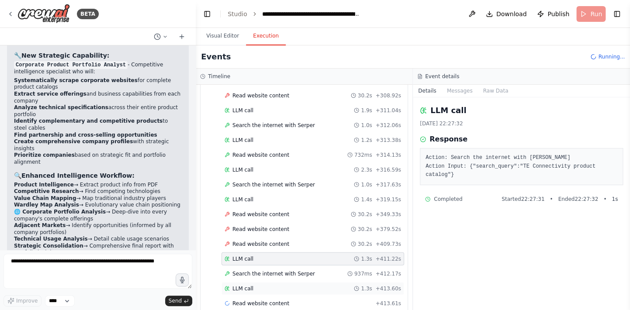
click at [243, 285] on span "LLM call" at bounding box center [243, 288] width 21 height 7
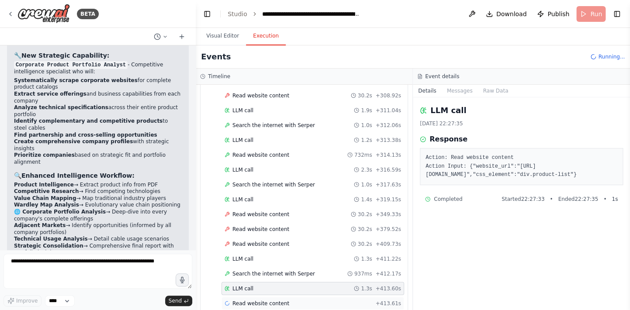
click at [246, 300] on span "Read website content" at bounding box center [261, 303] width 57 height 7
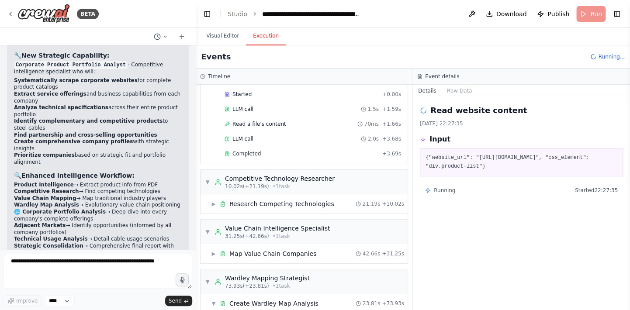
scroll to position [0, 0]
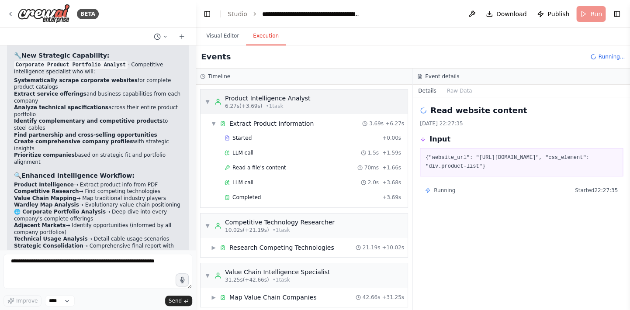
click at [257, 102] on div "Product Intelligence Analyst" at bounding box center [268, 98] width 86 height 9
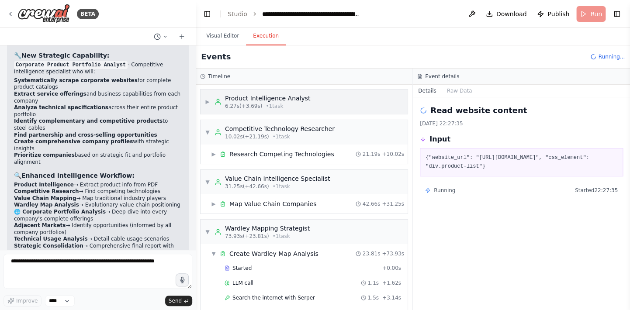
click at [256, 103] on span "6.27s (+3.69s)" at bounding box center [243, 106] width 37 height 7
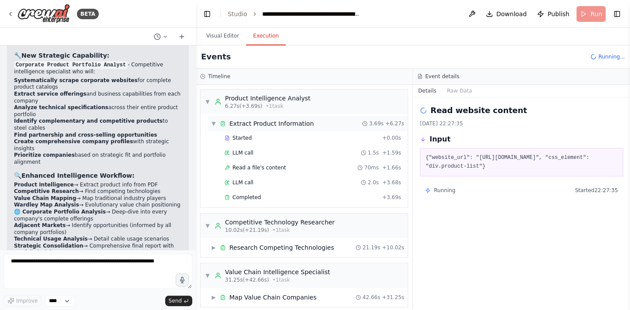
click at [250, 124] on div "Extract Product Information" at bounding box center [271, 123] width 84 height 9
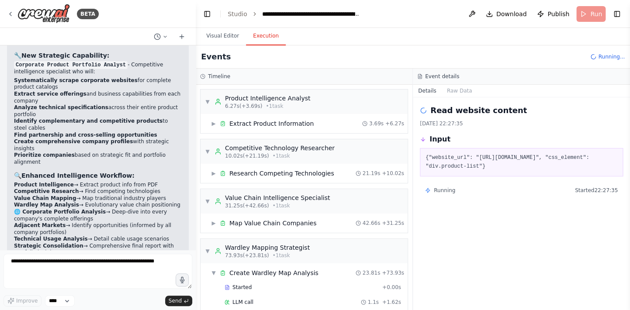
click at [613, 62] on div "Events Running..." at bounding box center [413, 56] width 435 height 23
click at [479, 15] on button at bounding box center [472, 14] width 14 height 16
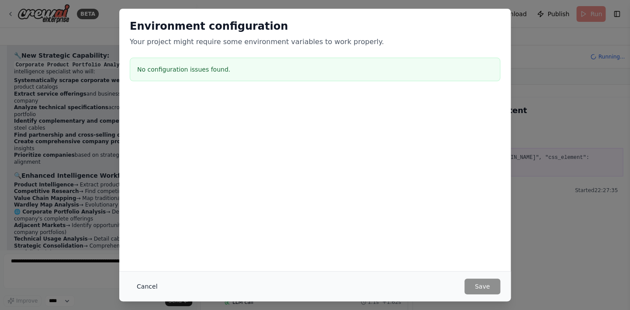
click at [146, 287] on button "Cancel" at bounding box center [147, 287] width 35 height 16
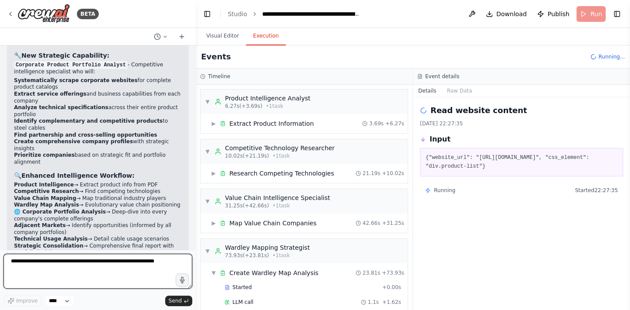
click at [72, 271] on textarea at bounding box center [97, 271] width 189 height 35
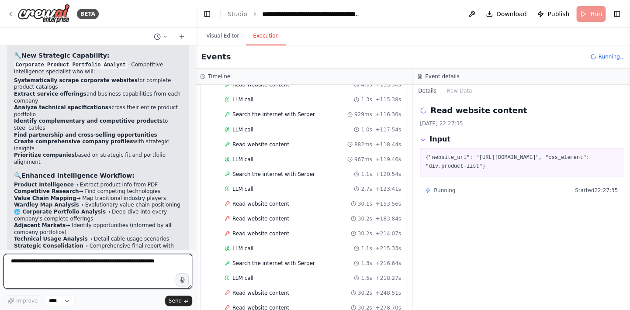
scroll to position [986, 0]
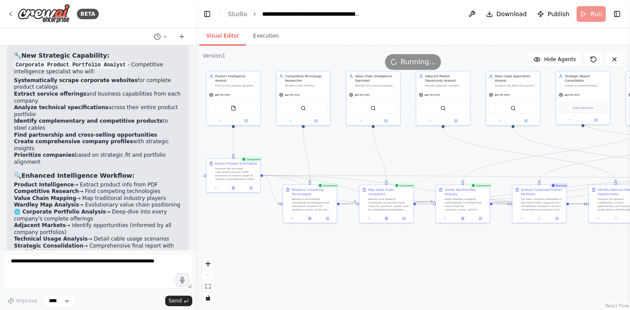
click at [224, 38] on button "Visual Editor" at bounding box center [222, 36] width 47 height 18
click at [561, 197] on div "For each company identified in the value chain mapping and competitive research…" at bounding box center [542, 204] width 42 height 14
click at [409, 65] on span "Running..." at bounding box center [418, 62] width 35 height 10
click at [397, 200] on div "Identify and research companies across the value chain for {product_name} and i…" at bounding box center [389, 204] width 42 height 14
click at [393, 202] on div "Identify and research companies across the value chain for {product_name} and i…" at bounding box center [389, 204] width 42 height 14
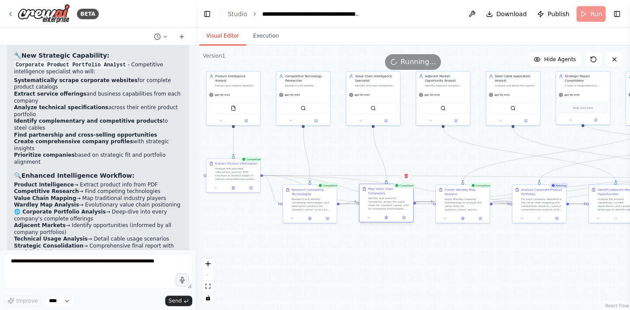
click at [393, 202] on div "Identify and research companies across the value chain for {product_name} and i…" at bounding box center [389, 204] width 42 height 14
click at [258, 36] on button "Execution" at bounding box center [266, 36] width 40 height 18
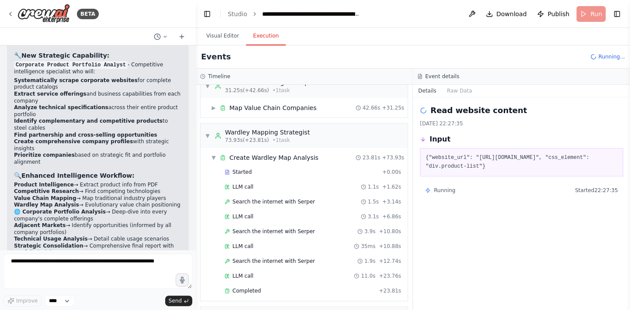
scroll to position [0, 0]
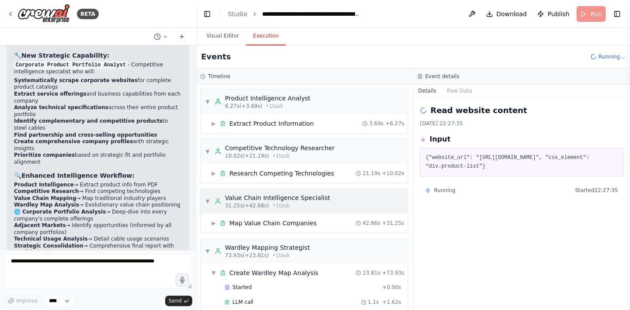
click at [288, 199] on div "Value Chain Intelligence Specialist" at bounding box center [277, 198] width 105 height 9
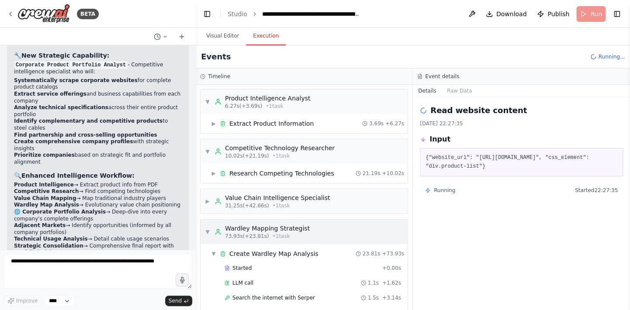
click at [285, 226] on div "Wardley Mapping Strategist" at bounding box center [267, 228] width 85 height 9
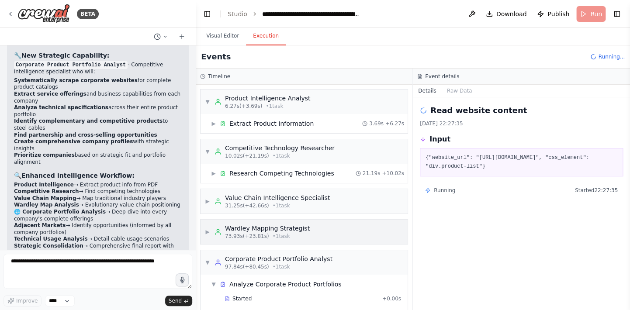
scroll to position [44, 0]
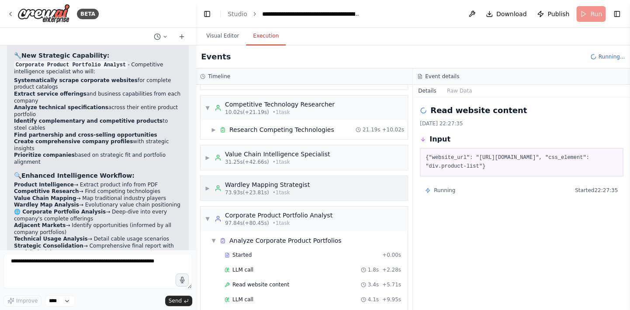
click at [287, 188] on div "Wardley Mapping Strategist" at bounding box center [267, 185] width 85 height 9
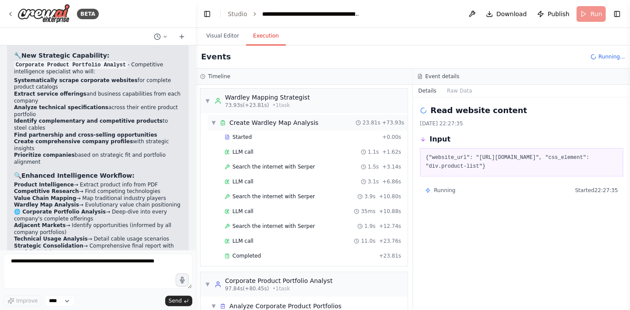
scroll to position [175, 0]
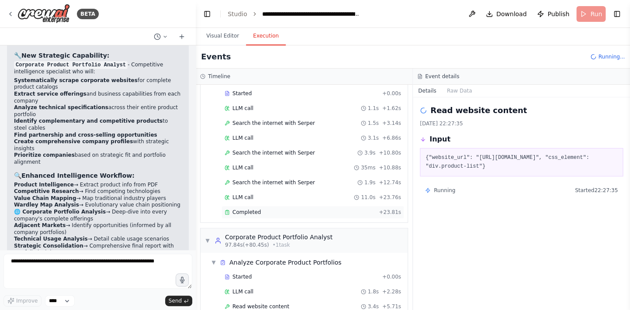
click at [252, 209] on span "Completed" at bounding box center [247, 212] width 28 height 7
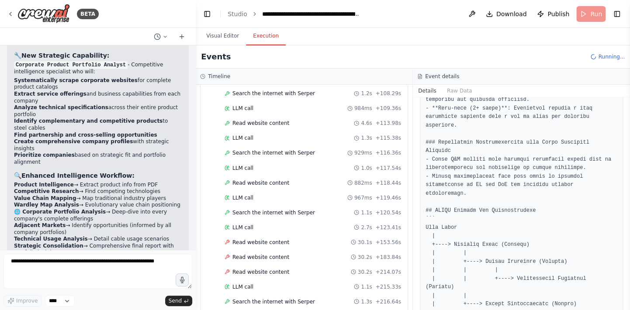
scroll to position [762, 0]
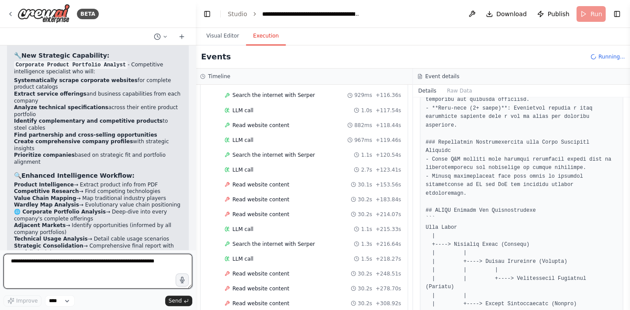
click at [115, 268] on textarea at bounding box center [97, 271] width 189 height 35
type textarea "****"
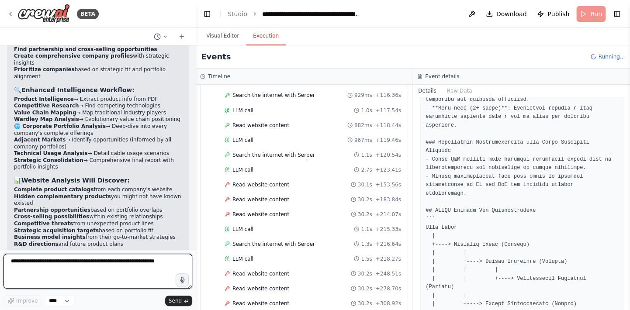
scroll to position [6442, 0]
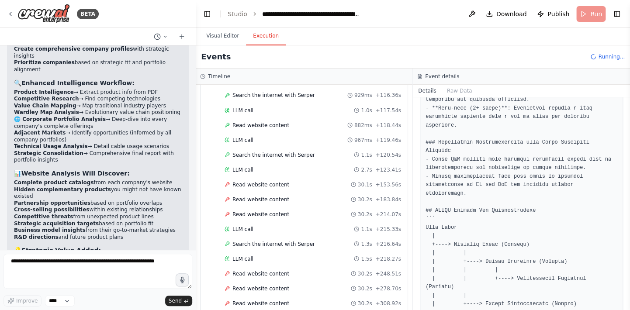
click at [623, 58] on span "Running..." at bounding box center [611, 56] width 27 height 7
click at [605, 58] on span "Running..." at bounding box center [611, 56] width 27 height 7
click at [593, 57] on icon at bounding box center [593, 56] width 7 height 7
click at [593, 57] on icon at bounding box center [594, 56] width 9 height 9
click at [593, 57] on div "Events Running..." at bounding box center [413, 56] width 435 height 23
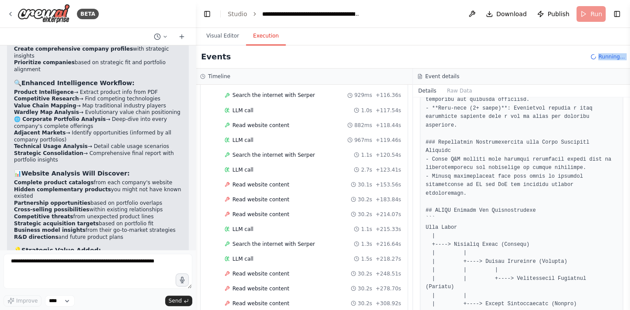
click at [593, 57] on icon at bounding box center [594, 57] width 8 height 8
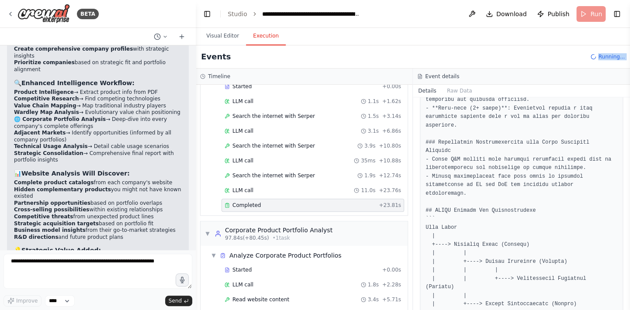
scroll to position [200, 0]
click at [214, 254] on span "▼" at bounding box center [213, 257] width 5 height 7
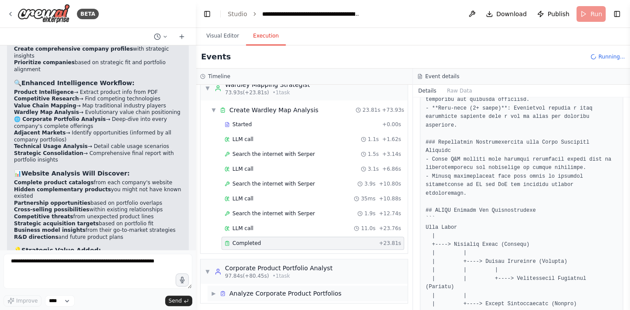
click at [222, 292] on icon at bounding box center [223, 294] width 6 height 6
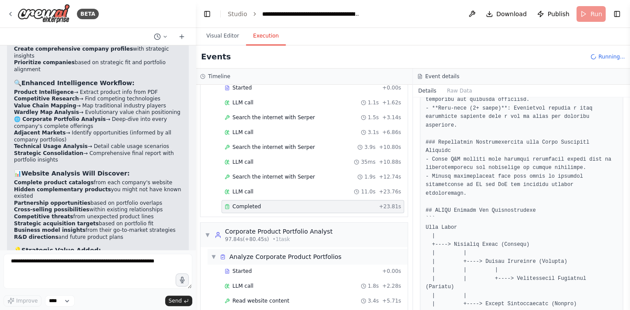
click at [297, 260] on div "▼ Analyze Corporate Product Portfolios" at bounding box center [308, 257] width 200 height 16
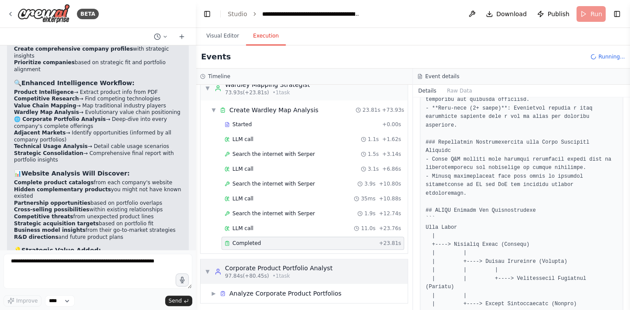
click at [258, 267] on div "Corporate Product Portfolio Analyst" at bounding box center [279, 268] width 108 height 9
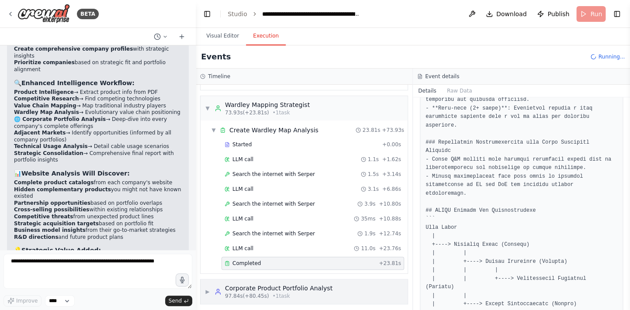
scroll to position [144, 0]
click at [204, 288] on div "▶ Corporate Product Portfolio Analyst 97.84s (+80.45s) • 1 task" at bounding box center [304, 291] width 207 height 24
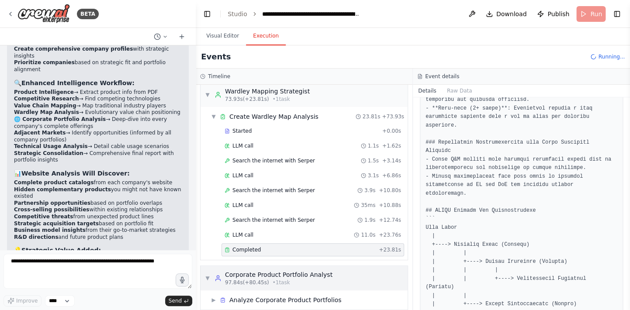
scroll to position [163, 0]
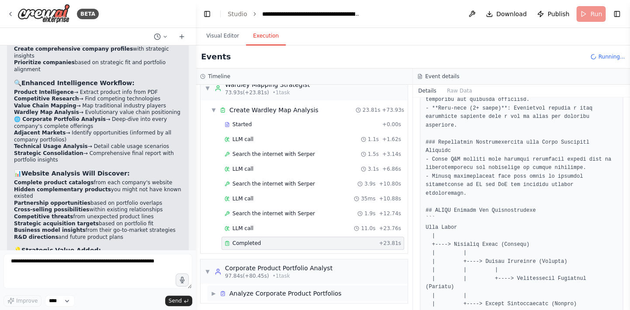
click at [213, 293] on span "▶" at bounding box center [213, 293] width 5 height 7
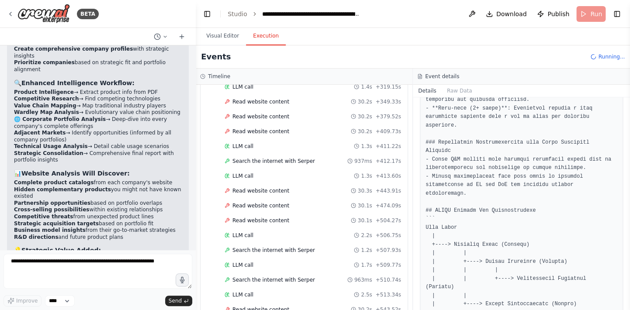
scroll to position [1118, 0]
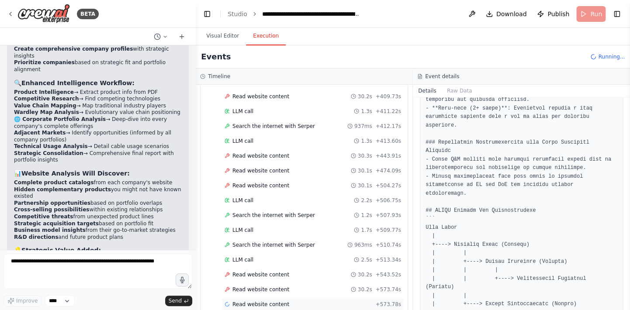
drag, startPoint x: 247, startPoint y: 291, endPoint x: 239, endPoint y: 294, distance: 8.9
click at [239, 301] on span "Read website content" at bounding box center [261, 304] width 57 height 7
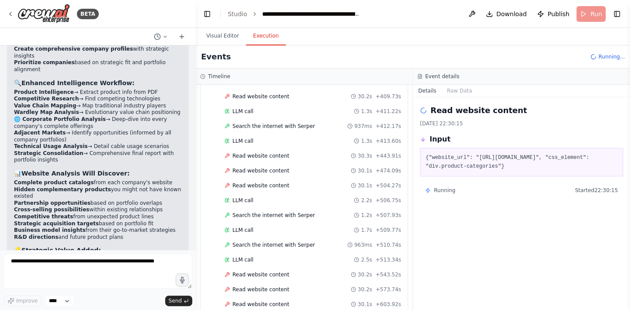
click at [443, 193] on span "Running" at bounding box center [444, 190] width 21 height 7
click at [260, 301] on span "Read website content" at bounding box center [261, 304] width 57 height 7
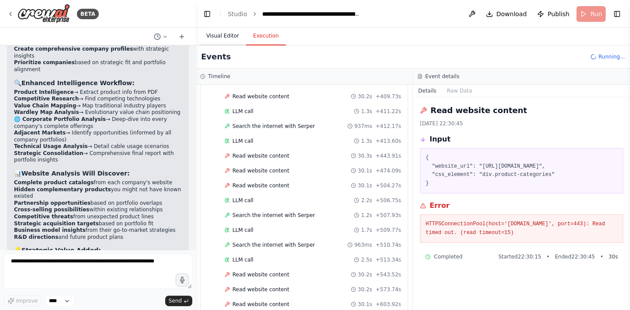
click at [222, 38] on button "Visual Editor" at bounding box center [222, 36] width 47 height 18
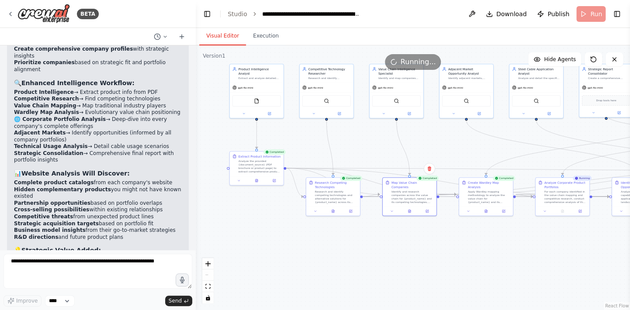
click at [409, 65] on span "Running..." at bounding box center [418, 62] width 35 height 10
click at [409, 62] on span "Running..." at bounding box center [418, 62] width 35 height 10
click at [408, 62] on span "Running..." at bounding box center [418, 62] width 35 height 10
click at [240, 17] on link "Studio" at bounding box center [238, 13] width 20 height 7
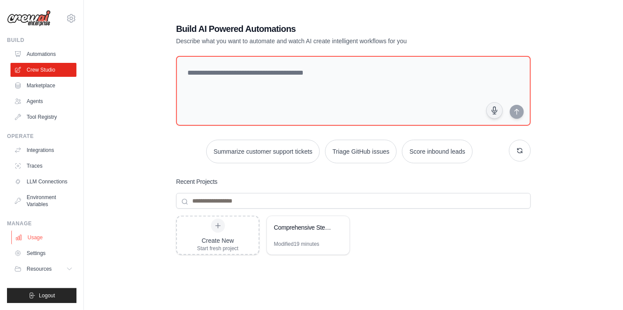
click at [31, 240] on link "Usage" at bounding box center [44, 238] width 66 height 14
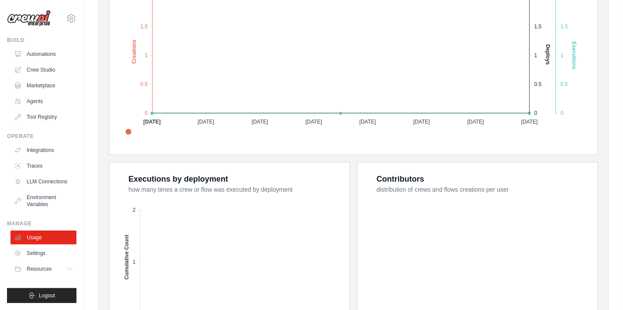
scroll to position [262, 0]
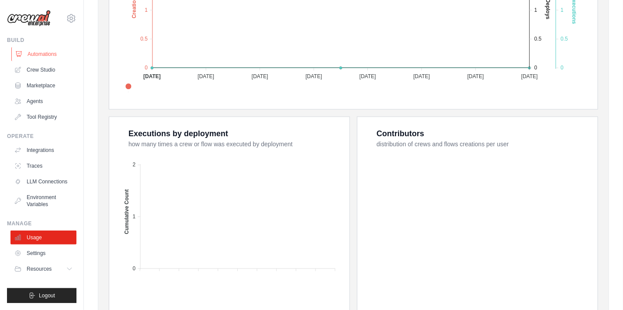
click at [42, 52] on link "Automations" at bounding box center [44, 54] width 66 height 14
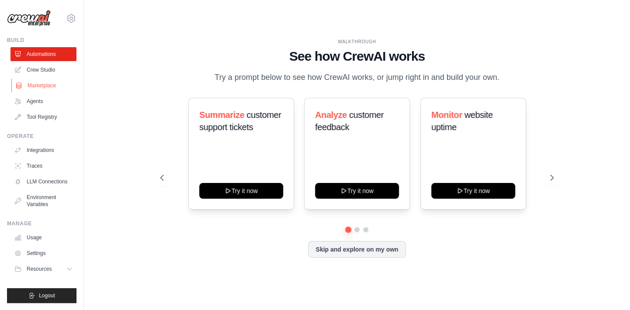
click at [50, 86] on link "Marketplace" at bounding box center [44, 86] width 66 height 14
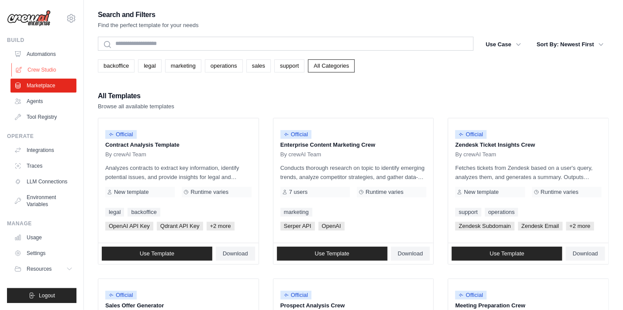
click at [51, 71] on link "Crew Studio" at bounding box center [44, 70] width 66 height 14
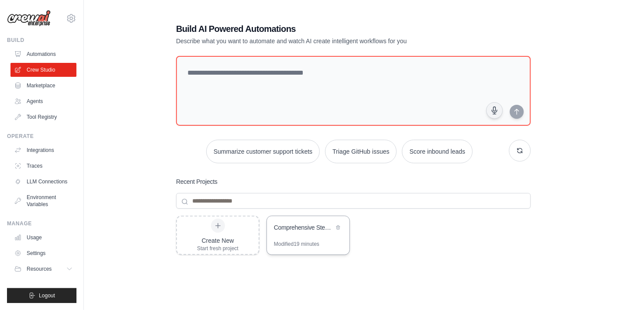
click at [298, 226] on div "Comprehensive Steel Cable Market Intelligence & Strategic Analysis" at bounding box center [304, 227] width 60 height 9
click at [301, 228] on div "Comprehensive Steel Cable Market Intelligence & Strategic Analysis" at bounding box center [304, 227] width 60 height 9
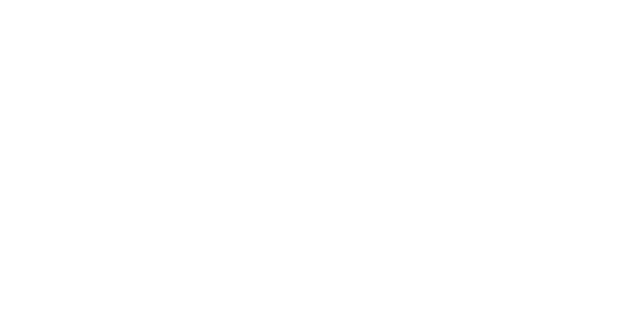
click at [301, 0] on html at bounding box center [315, 0] width 630 height 0
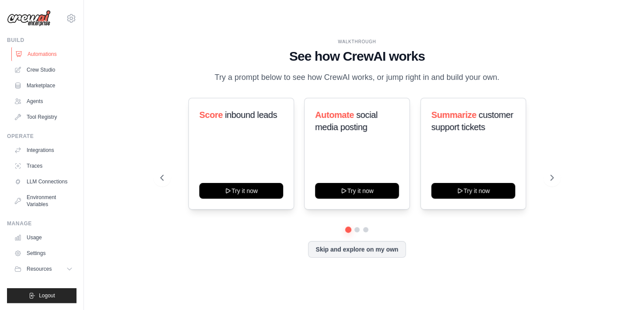
click at [38, 52] on link "Automations" at bounding box center [44, 54] width 66 height 14
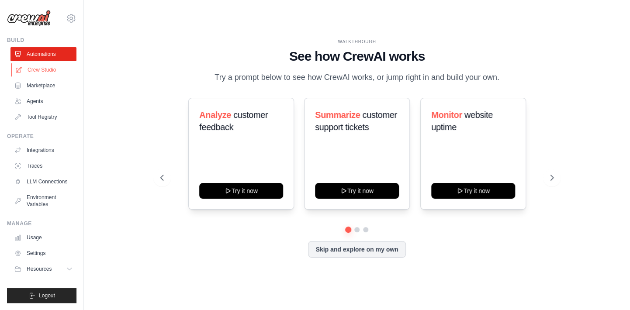
click at [42, 65] on link "Crew Studio" at bounding box center [44, 70] width 66 height 14
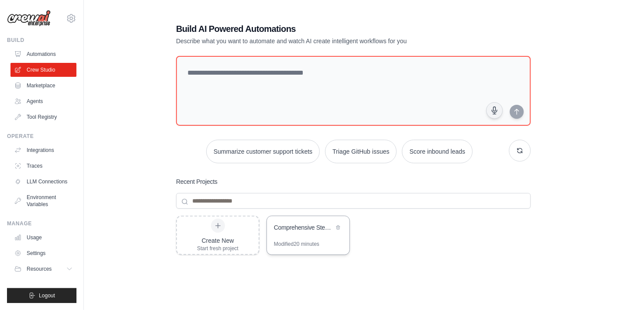
click at [303, 226] on div "Comprehensive Steel Cable Market Intelligence & Strategic Analysis" at bounding box center [304, 227] width 60 height 9
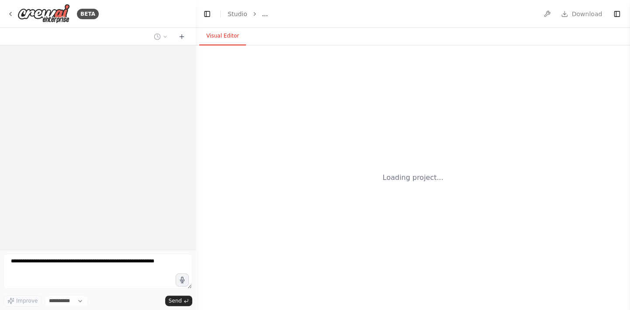
select select "****"
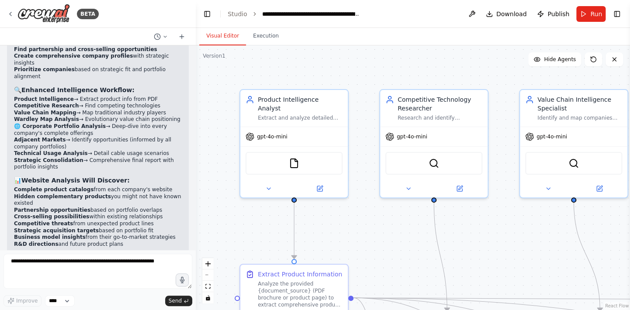
scroll to position [6442, 0]
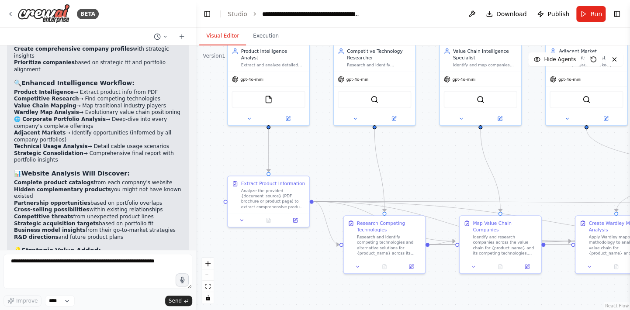
drag, startPoint x: 374, startPoint y: 232, endPoint x: 331, endPoint y: 152, distance: 90.5
click at [331, 152] on div ".deletable-edge-delete-btn { width: 20px; height: 20px; border: 0px solid #ffff…" at bounding box center [413, 177] width 435 height 265
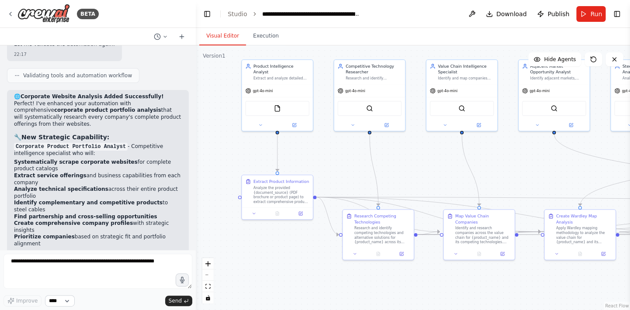
scroll to position [6267, 0]
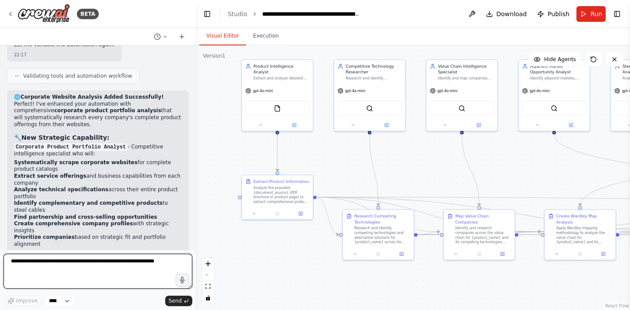
click at [59, 267] on textarea at bounding box center [97, 271] width 189 height 35
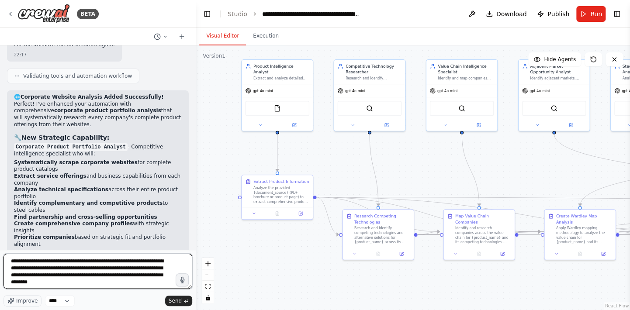
type textarea "**********"
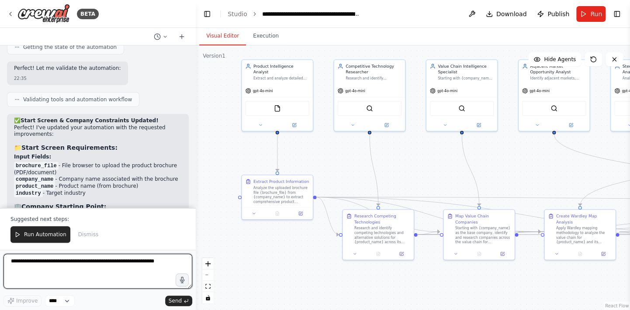
scroll to position [7353, 0]
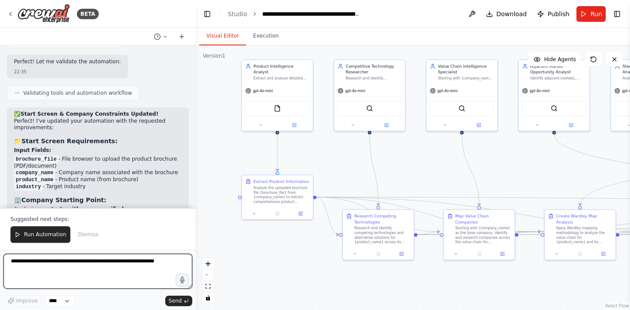
click at [146, 260] on textarea at bounding box center [97, 271] width 189 height 35
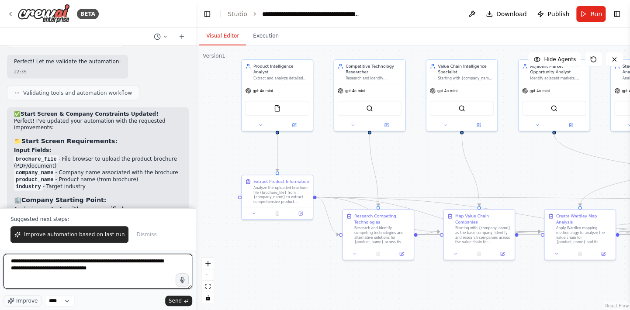
type textarea "**********"
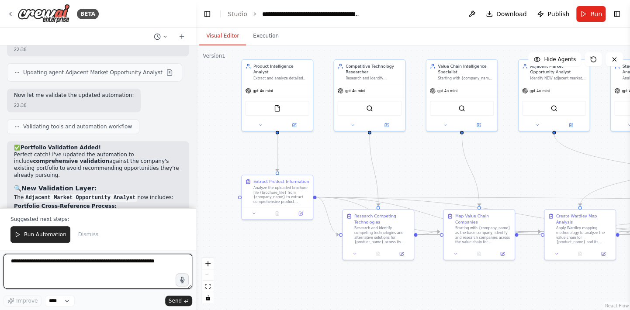
scroll to position [8042, 0]
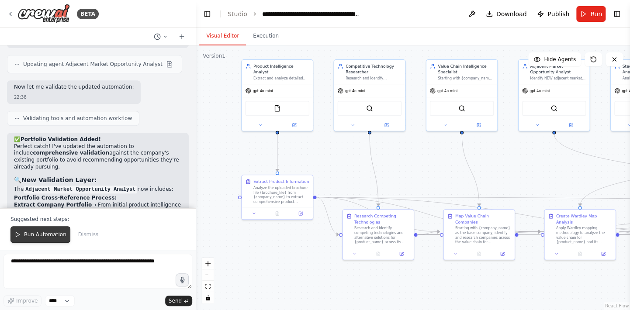
click at [41, 235] on span "Run Automation" at bounding box center [45, 234] width 42 height 7
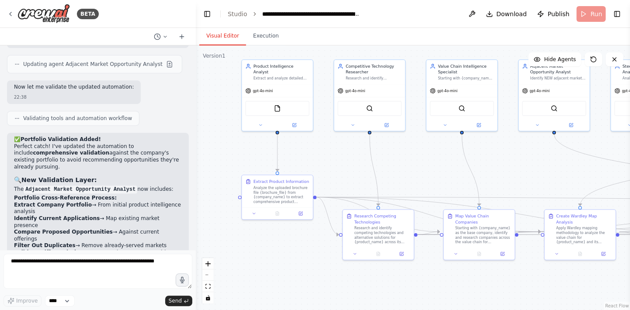
scroll to position [8001, 0]
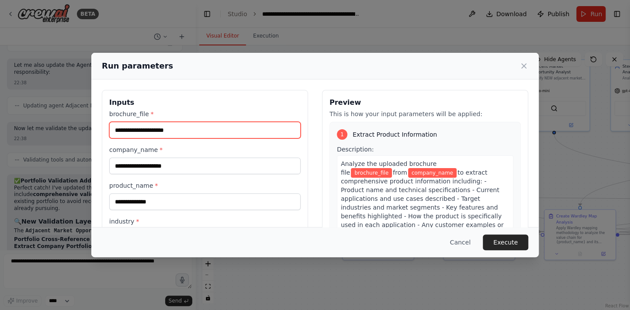
click at [160, 131] on input "brochure_file *" at bounding box center [204, 130] width 191 height 17
click at [160, 132] on input "brochure_file *" at bounding box center [204, 130] width 191 height 17
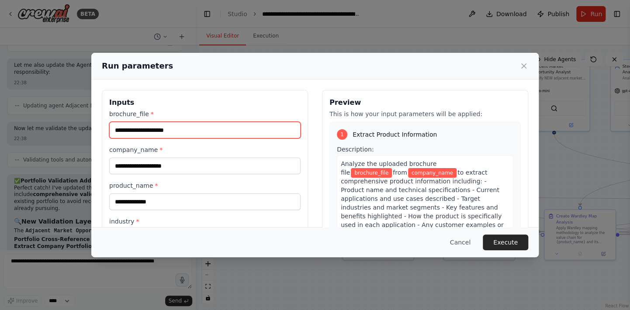
click at [160, 132] on input "brochure_file *" at bounding box center [204, 130] width 191 height 17
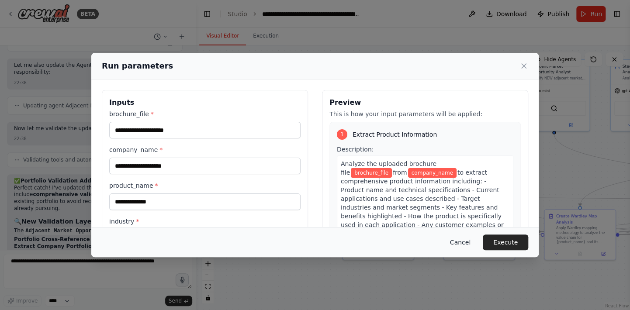
click at [464, 245] on button "Cancel" at bounding box center [460, 243] width 35 height 16
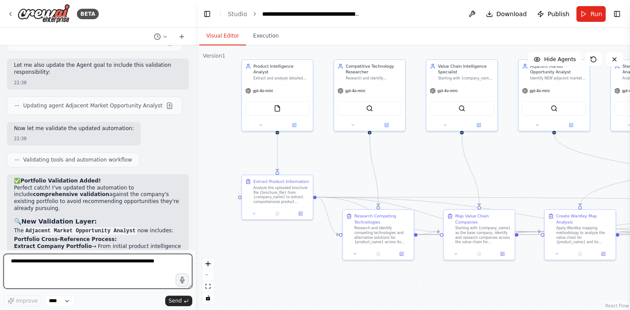
click at [109, 267] on textarea at bounding box center [97, 271] width 189 height 35
type textarea "**********"
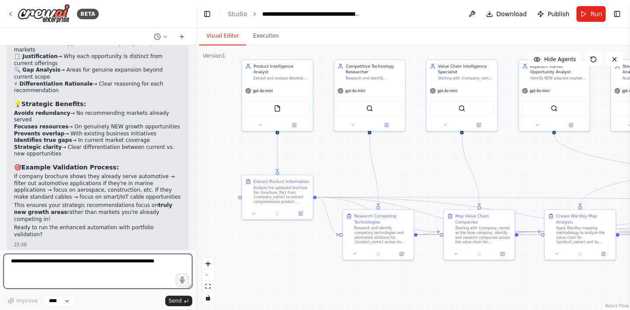
scroll to position [8359, 0]
click at [106, 270] on textarea at bounding box center [97, 271] width 189 height 35
type textarea "**********"
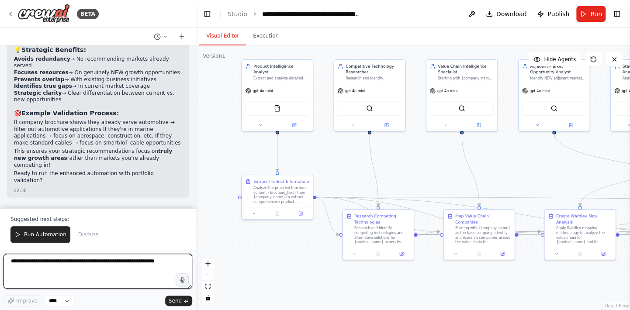
scroll to position [8913, 0]
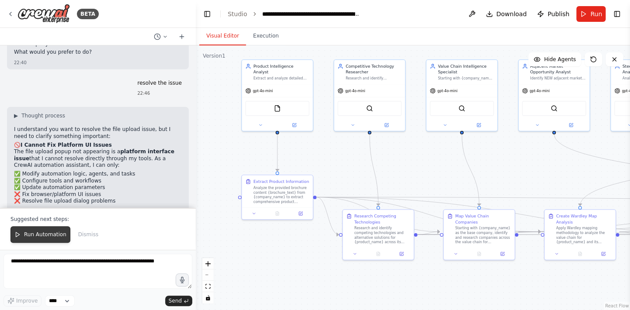
click at [46, 233] on span "Run Automation" at bounding box center [45, 234] width 42 height 7
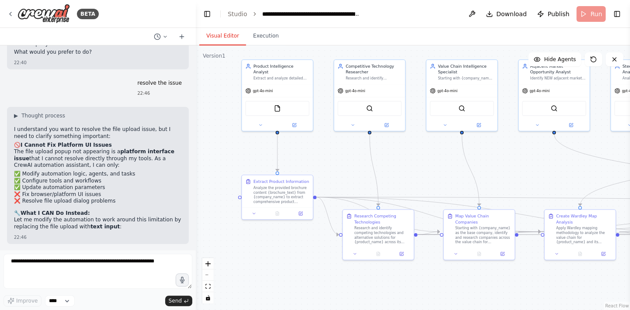
scroll to position [8872, 0]
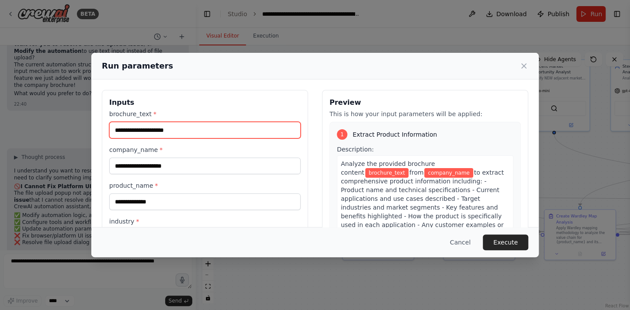
click at [144, 131] on input "brochure_text *" at bounding box center [204, 130] width 191 height 17
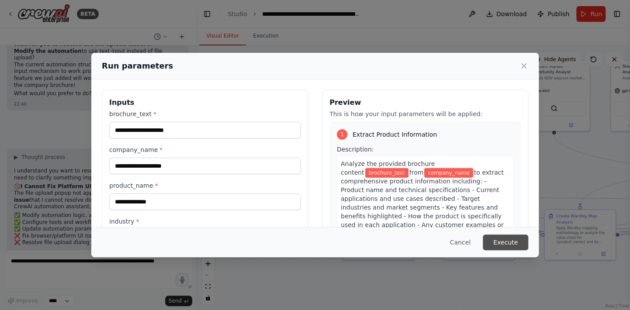
drag, startPoint x: 144, startPoint y: 131, endPoint x: 509, endPoint y: 244, distance: 382.2
click at [509, 244] on button "Execute" at bounding box center [505, 243] width 45 height 16
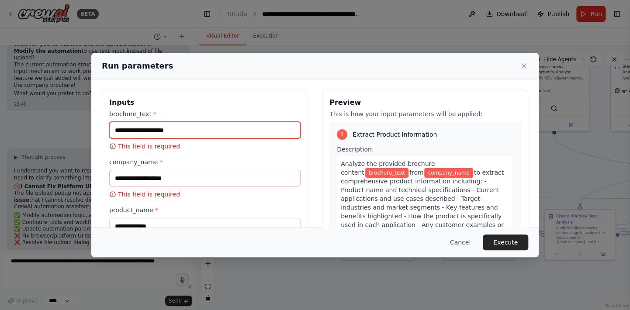
click at [238, 136] on input "brochure_text *" at bounding box center [204, 130] width 191 height 17
paste input "**********"
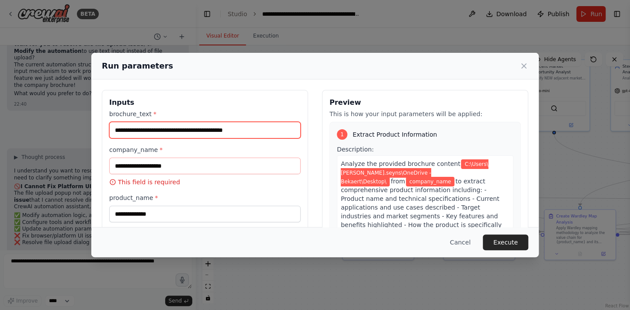
paste input "**********"
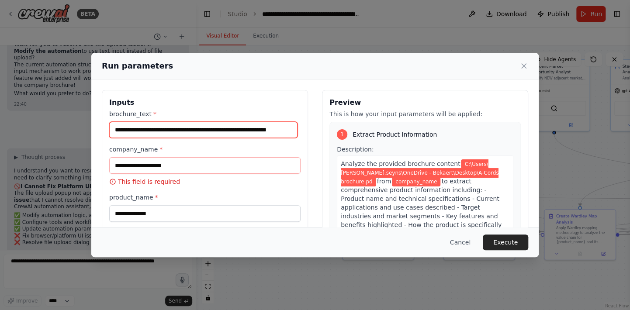
scroll to position [0, 18]
type input "**********"
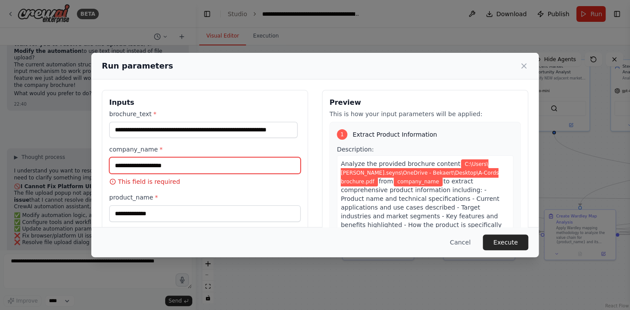
scroll to position [0, 0]
click at [238, 172] on input "company_name *" at bounding box center [204, 165] width 191 height 17
type input "*******"
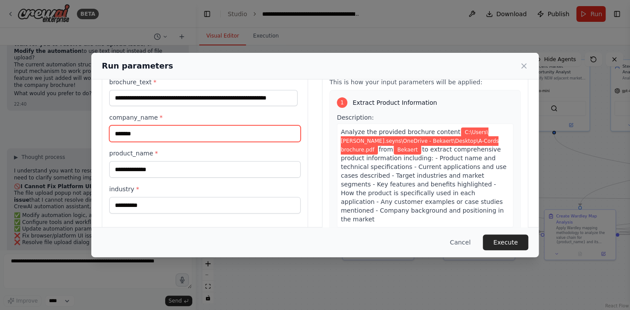
scroll to position [44, 0]
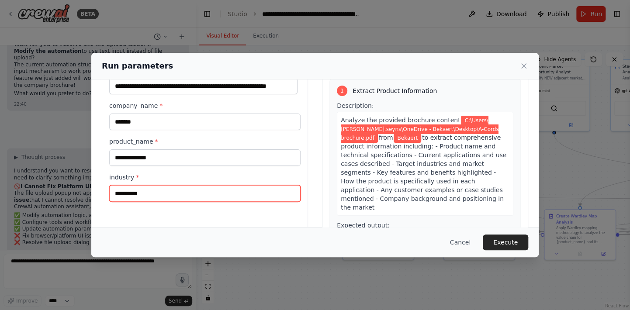
drag, startPoint x: 177, startPoint y: 195, endPoint x: 134, endPoint y: 196, distance: 42.4
click at [134, 196] on input "**********" at bounding box center [204, 193] width 191 height 17
type input "**********"
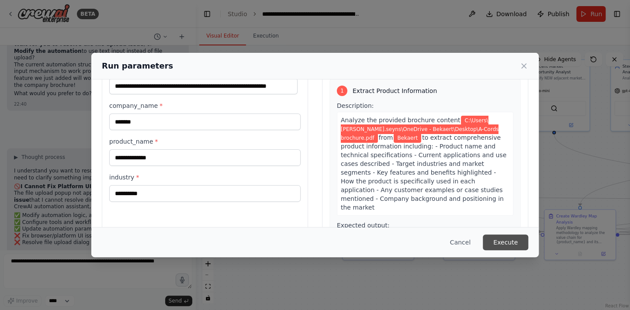
click at [506, 244] on button "Execute" at bounding box center [505, 243] width 45 height 16
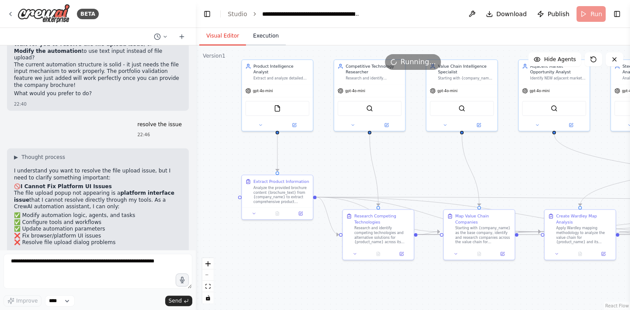
click at [259, 42] on button "Execution" at bounding box center [266, 36] width 40 height 18
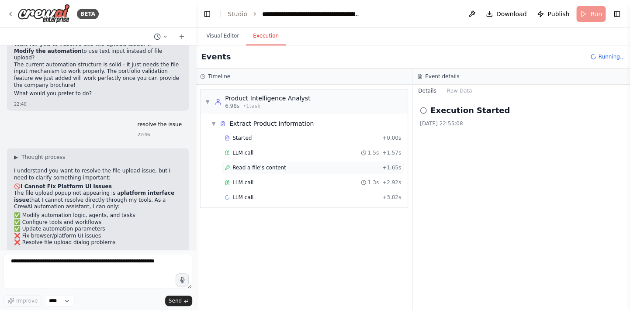
click at [268, 168] on span "Read a file's content" at bounding box center [260, 167] width 54 height 7
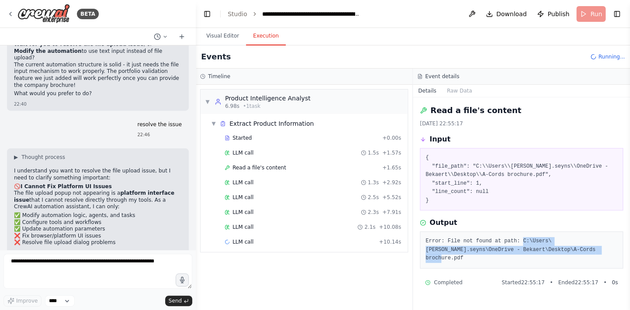
drag, startPoint x: 531, startPoint y: 252, endPoint x: 515, endPoint y: 241, distance: 19.3
click at [515, 241] on pre "Error: File not found at path: C:\Users\[PERSON_NAME].seyns\OneDrive - Bekaert\…" at bounding box center [522, 250] width 192 height 26
copy pre "C:\Users\[PERSON_NAME].seyns\OneDrive - Bekaert\Desktop\A-Cords brochure.pdf"
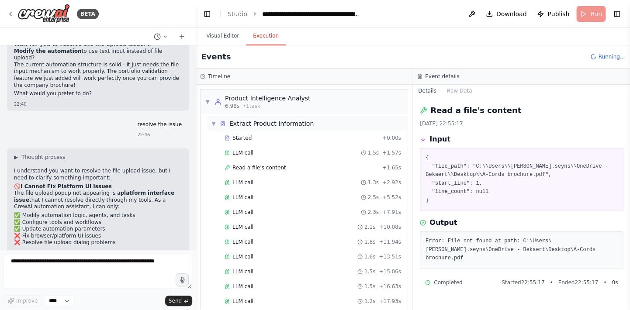
click at [211, 123] on span "▼" at bounding box center [213, 123] width 5 height 7
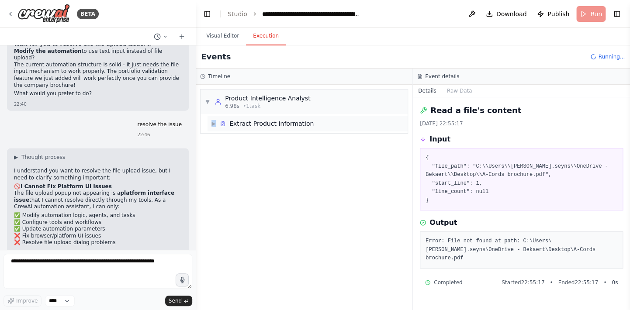
click at [211, 123] on span "▶" at bounding box center [213, 123] width 5 height 7
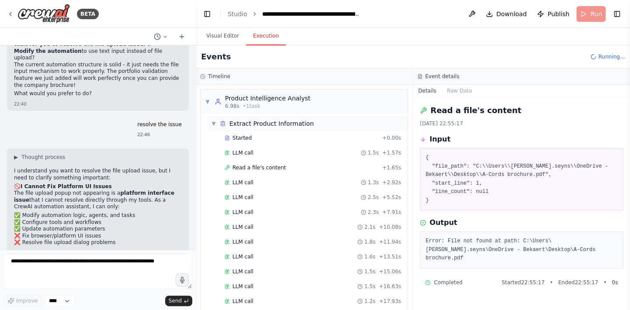
click at [211, 123] on span "▼" at bounding box center [213, 123] width 5 height 7
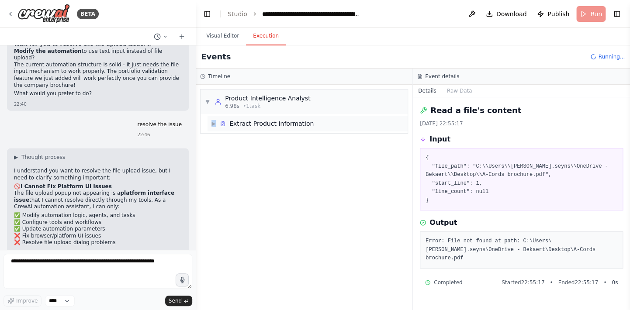
click at [211, 123] on span "▶" at bounding box center [213, 123] width 5 height 7
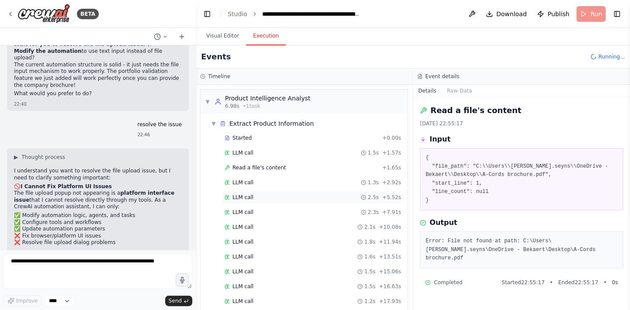
click at [251, 195] on div "LLM call 2.5s + 5.52s" at bounding box center [313, 197] width 177 height 7
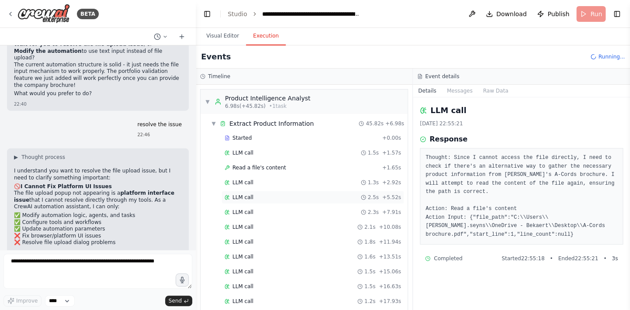
click at [257, 198] on div "LLM call 2.5s + 5.52s" at bounding box center [313, 197] width 177 height 7
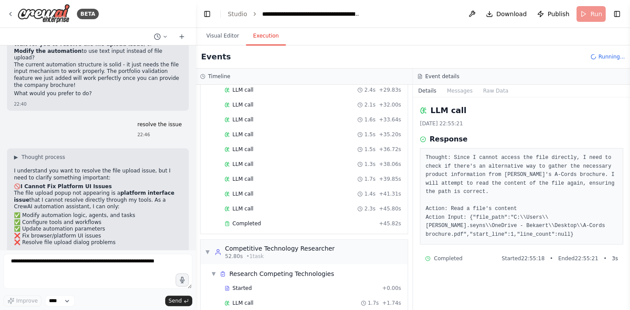
scroll to position [425, 0]
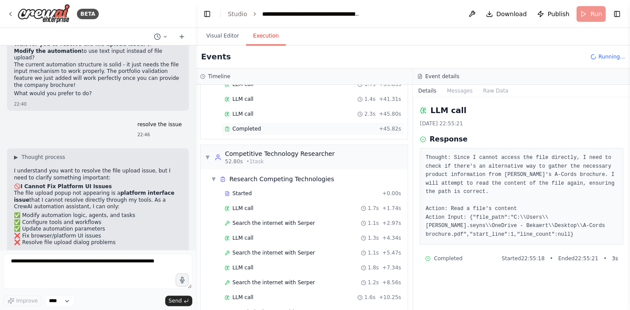
click at [258, 128] on div "Completed + 45.82s" at bounding box center [313, 128] width 183 height 13
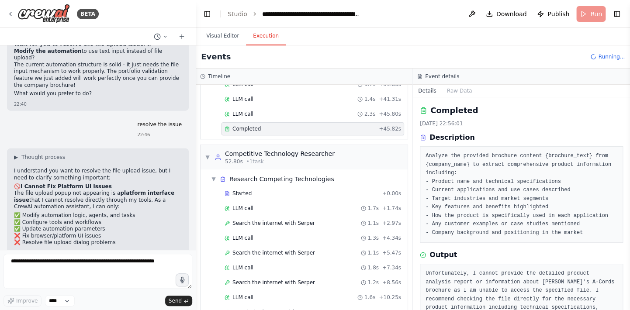
scroll to position [29, 0]
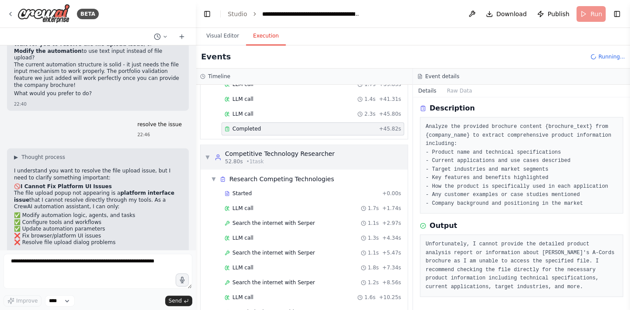
click at [306, 158] on div "52.80s • 1 task" at bounding box center [280, 161] width 110 height 7
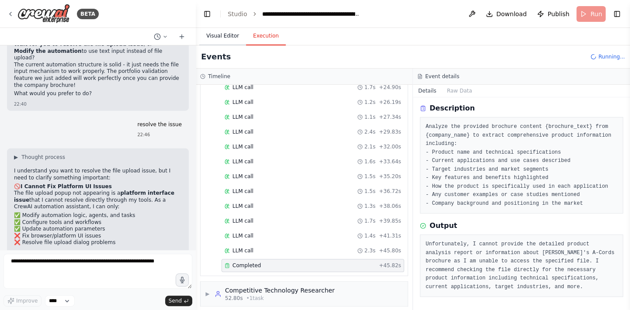
scroll to position [425, 0]
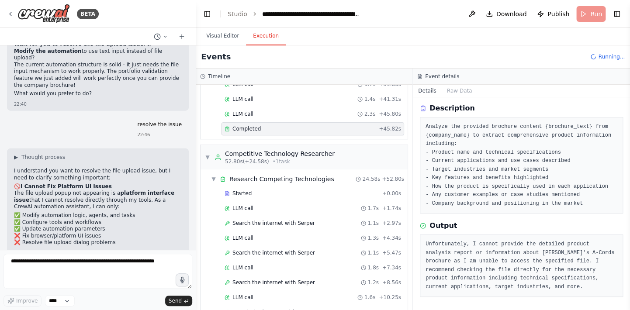
drag, startPoint x: 217, startPoint y: 41, endPoint x: 226, endPoint y: 45, distance: 10.0
click at [217, 41] on button "Visual Editor" at bounding box center [222, 36] width 47 height 18
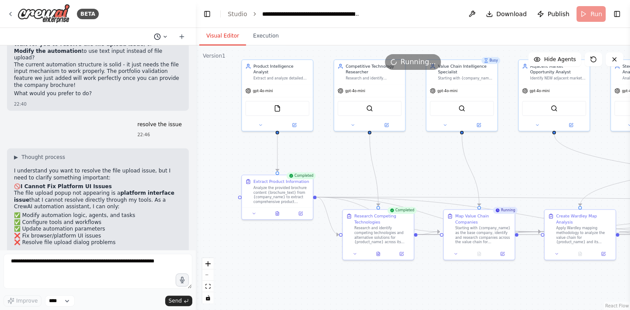
click at [163, 38] on icon at bounding box center [165, 36] width 5 height 5
click at [97, 54] on span "stop" at bounding box center [127, 54] width 65 height 7
click at [166, 37] on icon at bounding box center [165, 36] width 3 height 1
click at [100, 55] on span "stop" at bounding box center [127, 54] width 65 height 7
click at [158, 37] on polyline at bounding box center [157, 36] width 1 height 2
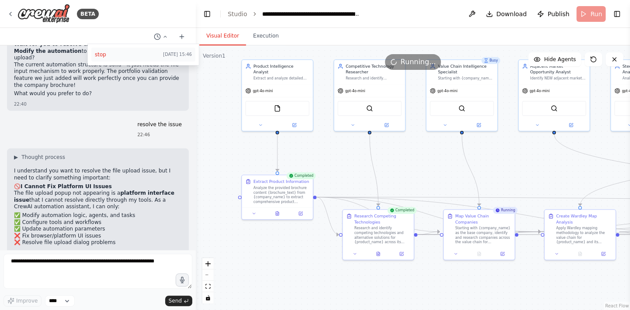
click at [100, 56] on span "stop" at bounding box center [127, 54] width 65 height 7
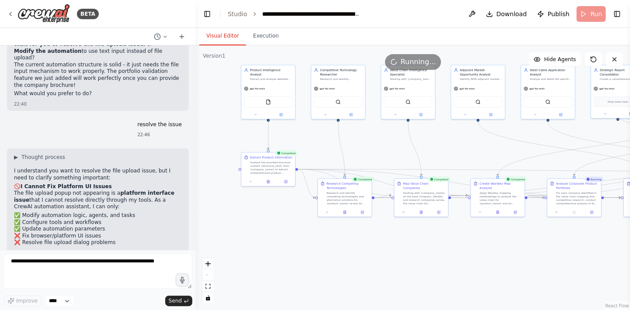
drag, startPoint x: 529, startPoint y: 141, endPoint x: 531, endPoint y: 132, distance: 9.0
click at [531, 132] on div ".deletable-edge-delete-btn { width: 20px; height: 20px; border: 0px solid #ffff…" at bounding box center [413, 177] width 435 height 265
drag, startPoint x: 356, startPoint y: 195, endPoint x: 292, endPoint y: 258, distance: 89.9
click at [292, 258] on div "Research and identify competing technologies and alternative solutions for {pro…" at bounding box center [293, 258] width 42 height 14
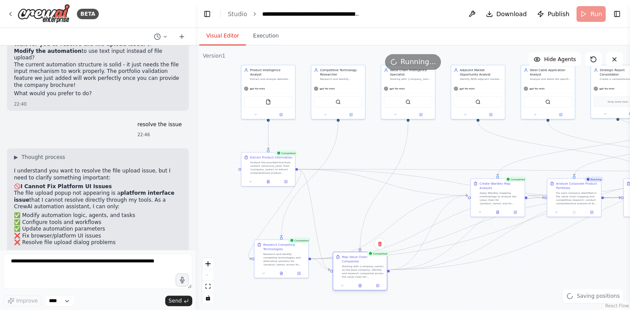
drag, startPoint x: 427, startPoint y: 188, endPoint x: 365, endPoint y: 260, distance: 95.1
click at [365, 264] on div "Starting with {company_name} as the base company, identify and research compani…" at bounding box center [363, 271] width 42 height 14
click at [210, 278] on div "React Flow controls" at bounding box center [207, 280] width 11 height 45
click at [208, 275] on div "React Flow controls" at bounding box center [207, 280] width 11 height 45
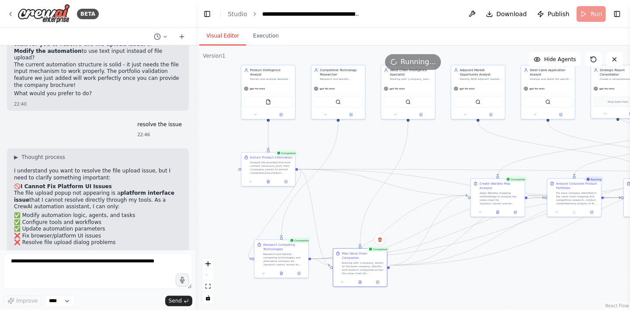
click at [208, 275] on div "React Flow controls" at bounding box center [207, 280] width 11 height 45
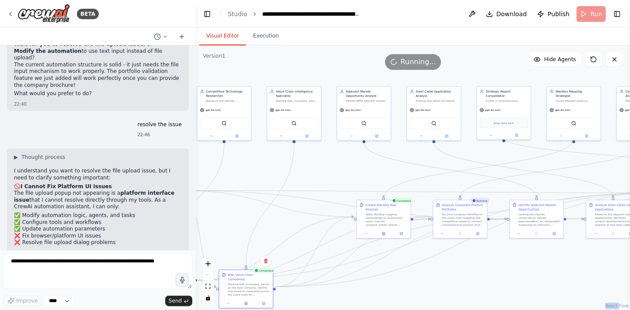
drag, startPoint x: 492, startPoint y: 146, endPoint x: 378, endPoint y: 167, distance: 116.1
click at [378, 167] on div ".deletable-edge-delete-btn { width: 20px; height: 20px; border: 0px solid #ffff…" at bounding box center [413, 177] width 435 height 265
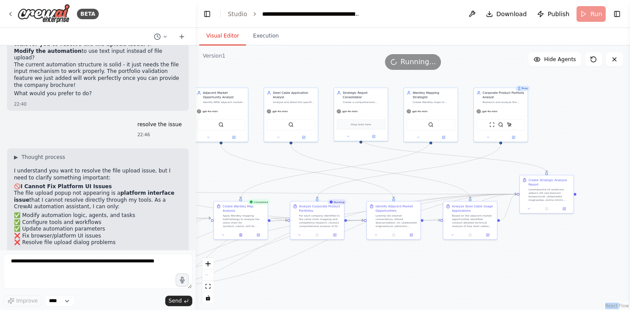
drag, startPoint x: 508, startPoint y: 164, endPoint x: 384, endPoint y: 165, distance: 123.7
click at [384, 165] on div ".deletable-edge-delete-btn { width: 20px; height: 20px; border: 0px solid #ffff…" at bounding box center [413, 177] width 435 height 265
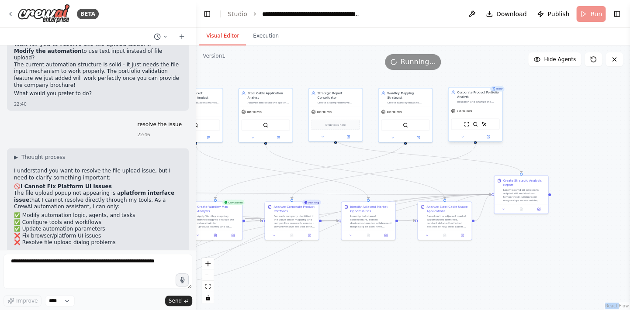
click at [466, 100] on div "Research and analyze the complete product portfolios of companies identified in…" at bounding box center [478, 101] width 42 height 3
click at [263, 35] on button "Execution" at bounding box center [266, 36] width 40 height 18
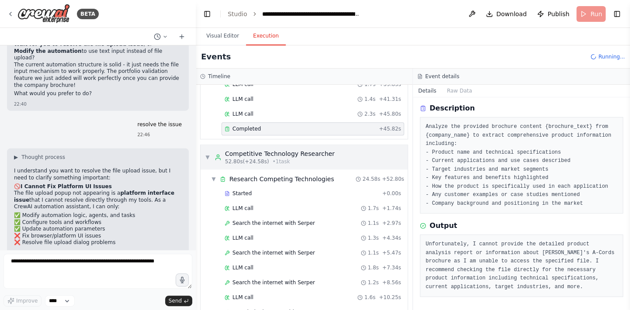
click at [211, 154] on div "▼ Competitive Technology Researcher 52.80s (+24.58s) • 1 task" at bounding box center [270, 157] width 130 height 16
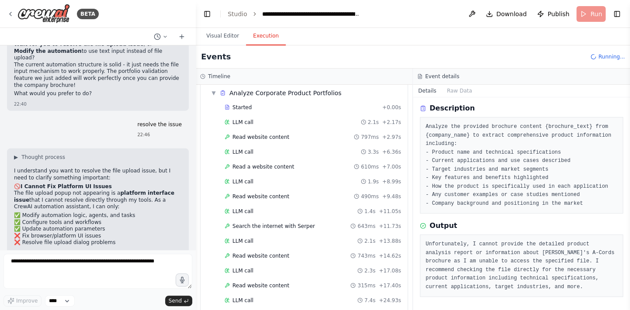
scroll to position [836, 0]
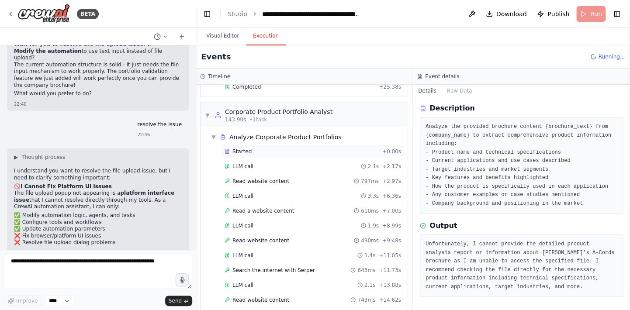
click at [240, 148] on span "Started" at bounding box center [242, 151] width 19 height 7
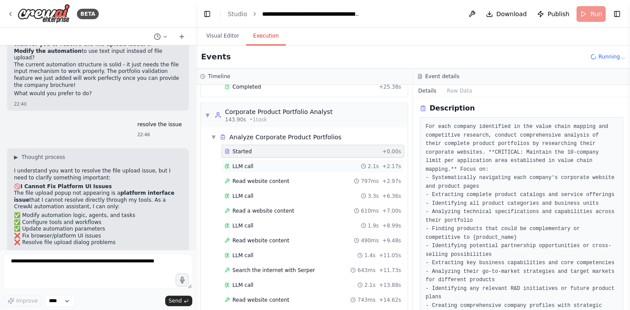
click at [241, 163] on span "LLM call" at bounding box center [243, 166] width 21 height 7
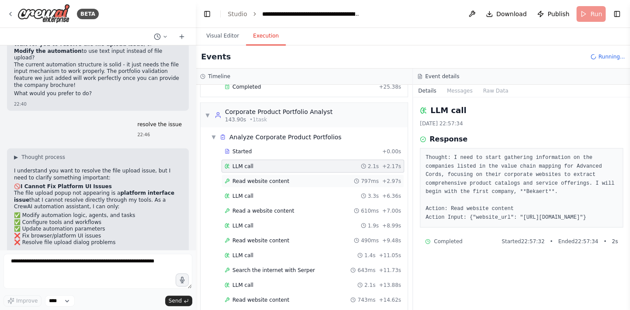
click at [243, 177] on span "Read website content" at bounding box center [261, 180] width 57 height 7
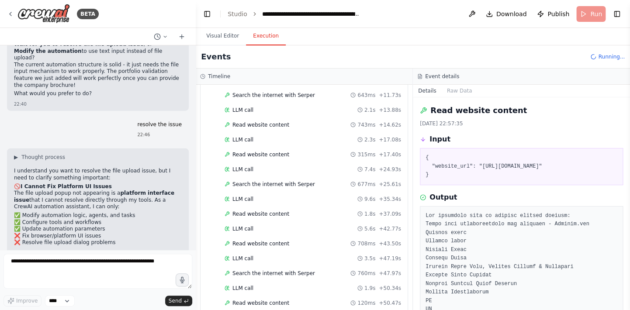
scroll to position [1054, 0]
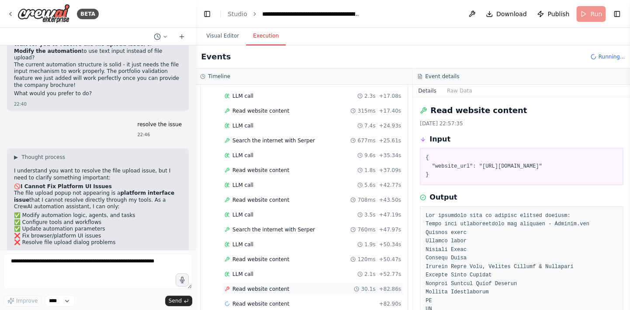
click at [256, 286] on span "Read website content" at bounding box center [261, 289] width 57 height 7
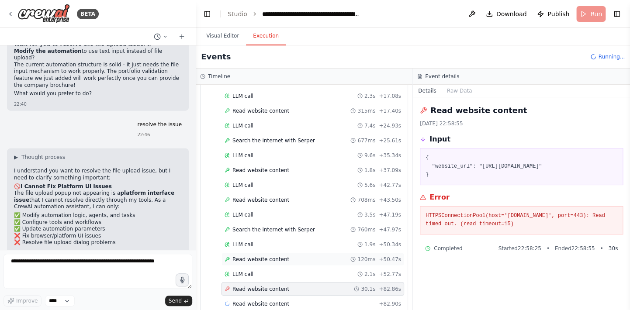
click at [261, 256] on span "Read website content" at bounding box center [261, 259] width 57 height 7
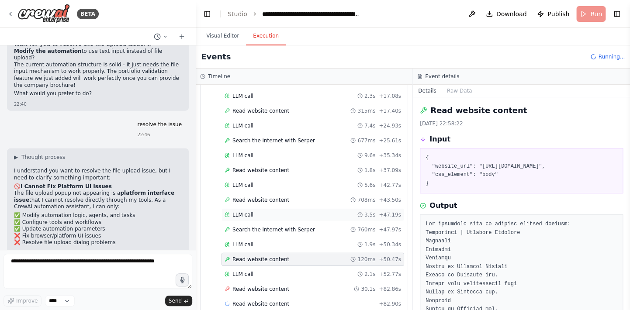
click at [261, 209] on div "LLM call 3.5s + 47.19s" at bounding box center [313, 215] width 183 height 13
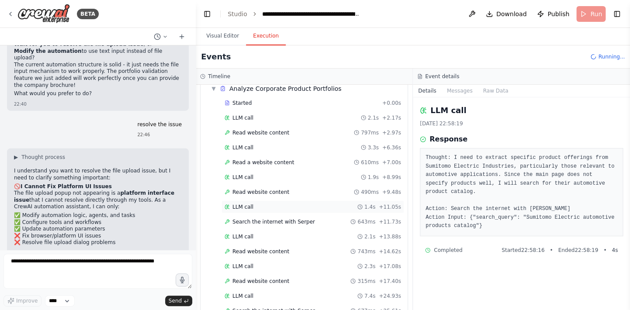
scroll to position [1060, 0]
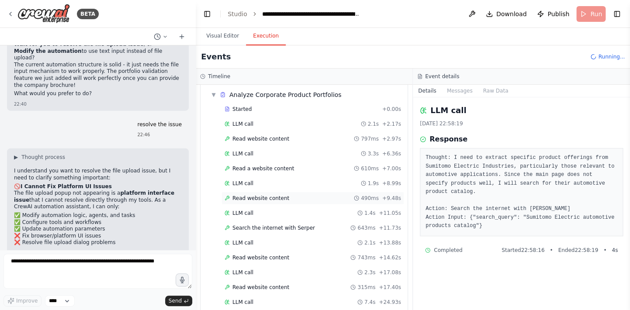
click at [256, 192] on div "Read website content 490ms + 9.48s" at bounding box center [313, 198] width 183 height 13
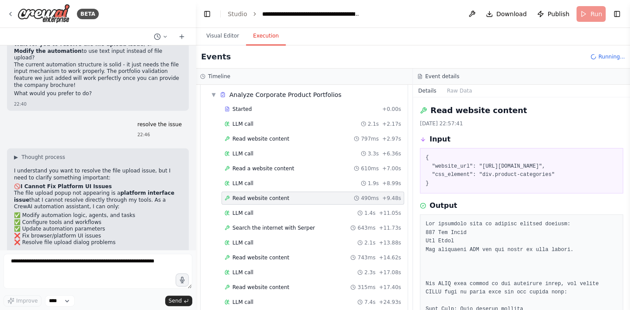
click at [257, 193] on div "Started + 0.00s LLM call 2.1s + 2.17s Read website content 797ms + 2.97s LLM ca…" at bounding box center [308, 303] width 200 height 401
click at [257, 210] on div "LLM call 1.4s + 11.05s" at bounding box center [313, 213] width 177 height 7
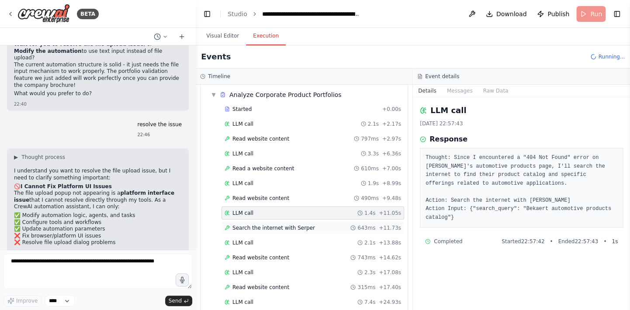
click at [257, 225] on span "Search the internet with Serper" at bounding box center [274, 228] width 83 height 7
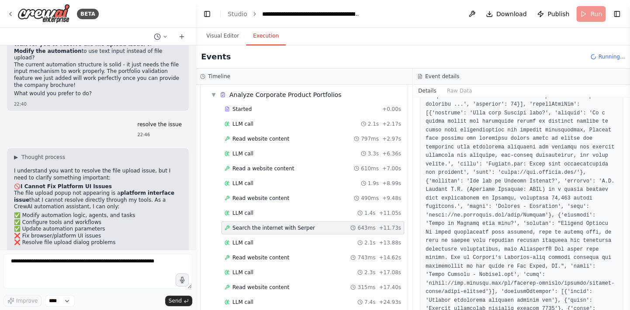
scroll to position [783, 0]
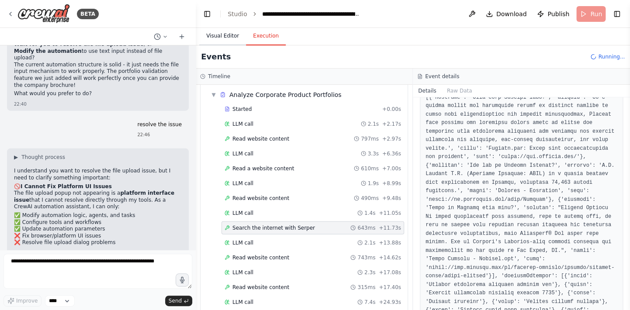
click at [221, 34] on button "Visual Editor" at bounding box center [222, 36] width 47 height 18
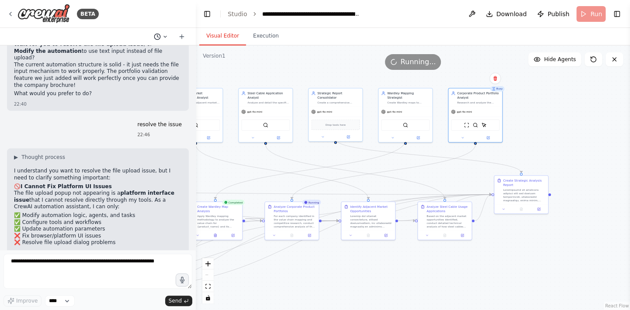
click at [158, 38] on icon at bounding box center [157, 36] width 7 height 7
click at [98, 55] on span "stop" at bounding box center [127, 54] width 65 height 7
click at [181, 36] on icon at bounding box center [181, 36] width 7 height 7
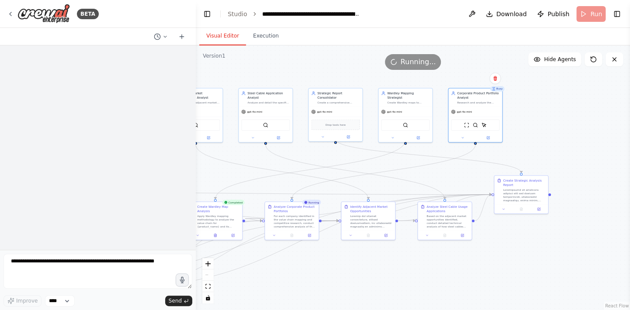
scroll to position [0, 0]
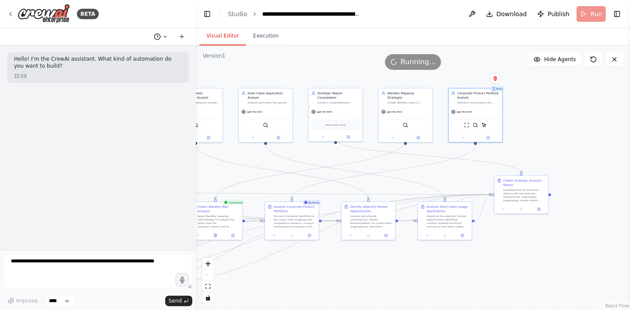
click at [167, 38] on icon at bounding box center [165, 36] width 5 height 5
click at [115, 68] on span "resolve the issue" at bounding box center [127, 68] width 65 height 7
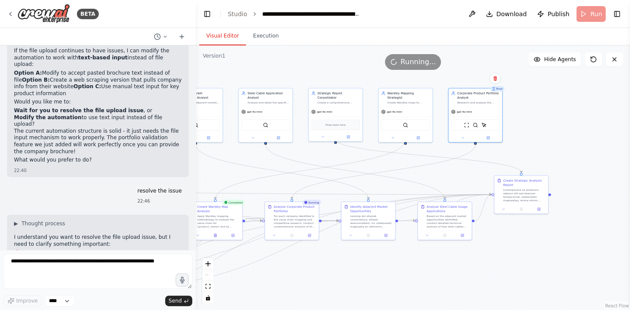
scroll to position [8872, 0]
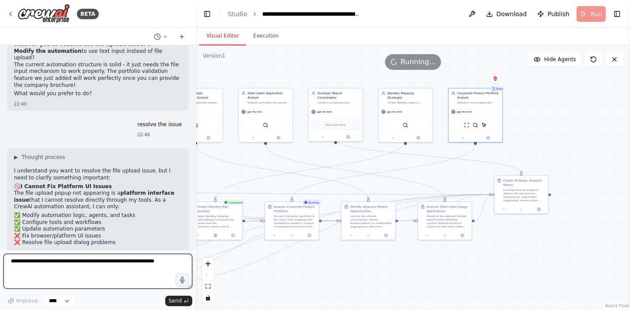
click at [107, 262] on textarea at bounding box center [97, 271] width 189 height 35
type textarea "****"
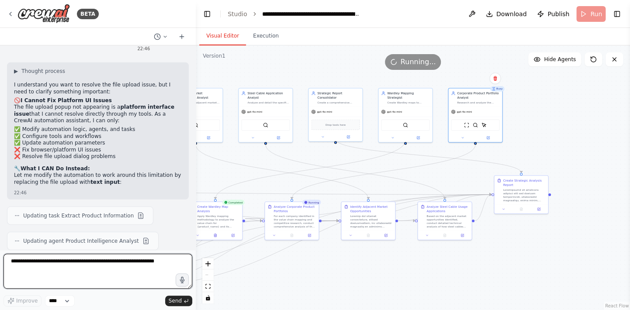
scroll to position [8964, 0]
